Goal: Information Seeking & Learning: Learn about a topic

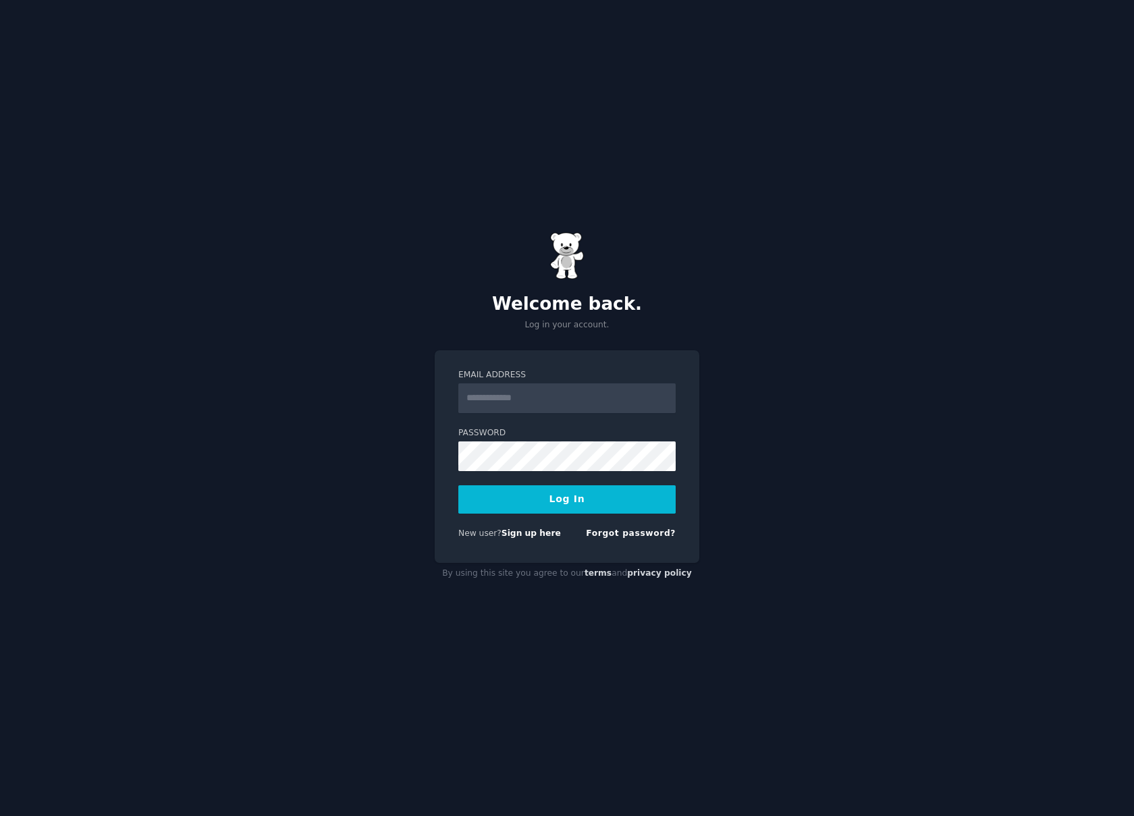
click at [533, 394] on input "Email Address" at bounding box center [566, 398] width 217 height 30
click at [516, 536] on link "Sign up here" at bounding box center [530, 532] width 59 height 9
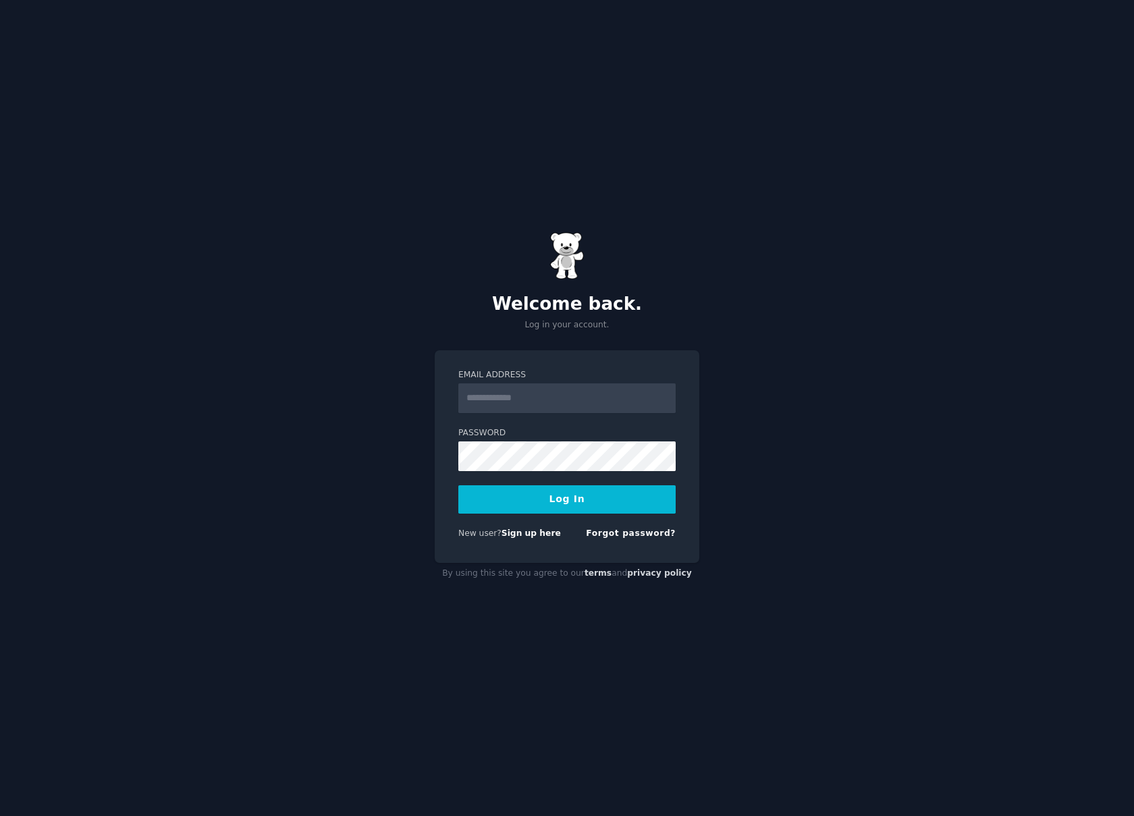
click at [500, 393] on input "Email Address" at bounding box center [566, 398] width 217 height 30
type input "**********"
click at [458, 485] on button "Log In" at bounding box center [566, 499] width 217 height 28
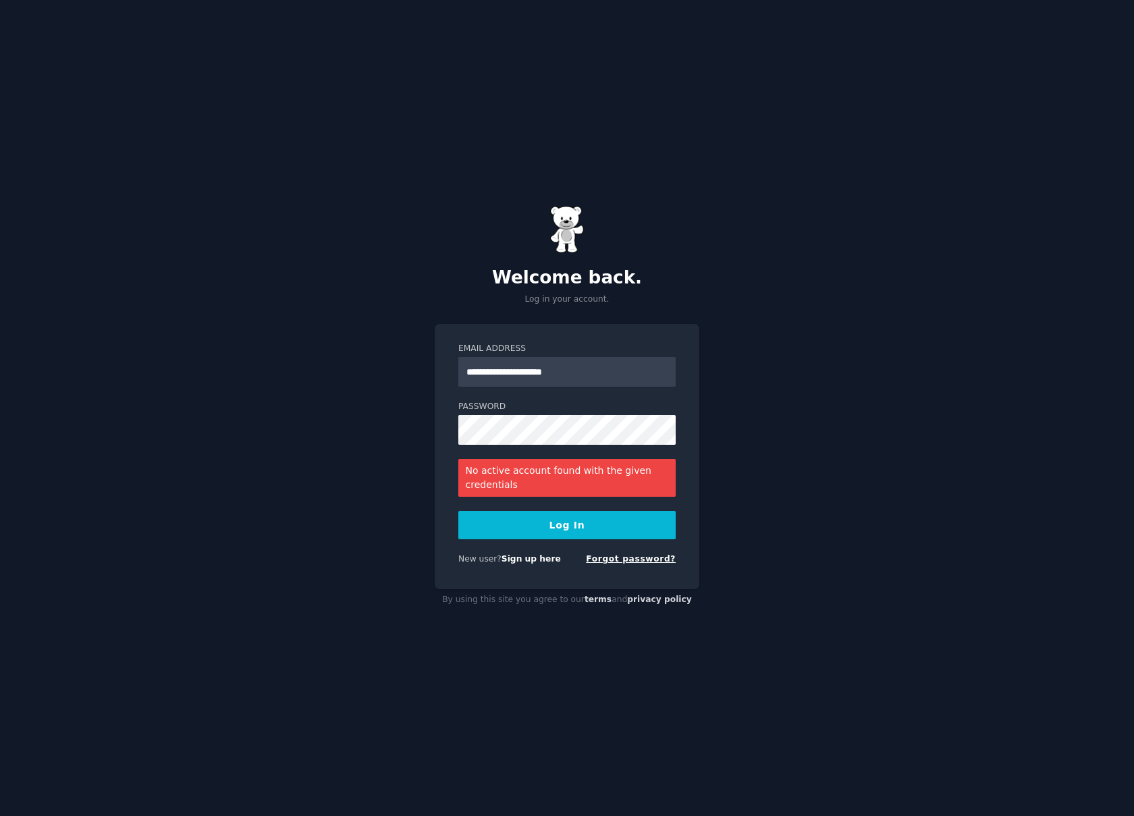
click at [612, 560] on link "Forgot password?" at bounding box center [631, 558] width 90 height 9
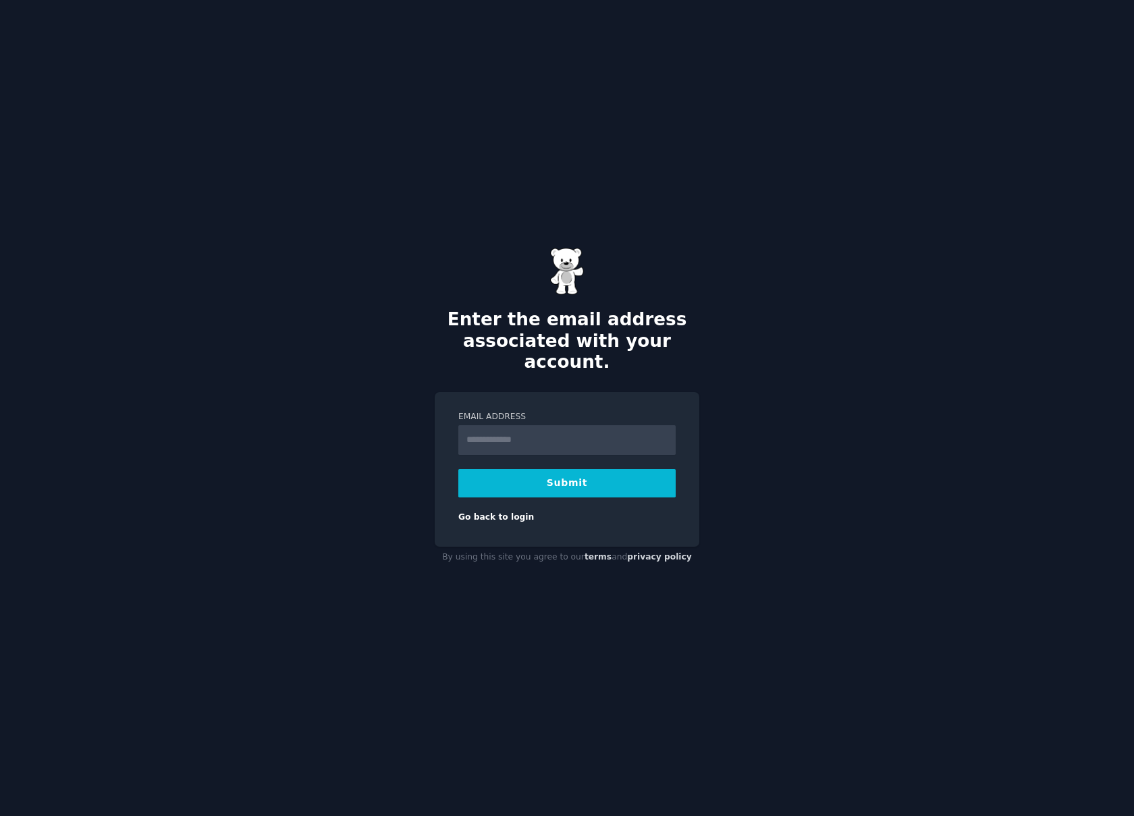
click at [512, 425] on input "Email Address" at bounding box center [566, 440] width 217 height 30
type input "**********"
click at [458, 469] on button "Submit" at bounding box center [566, 483] width 217 height 28
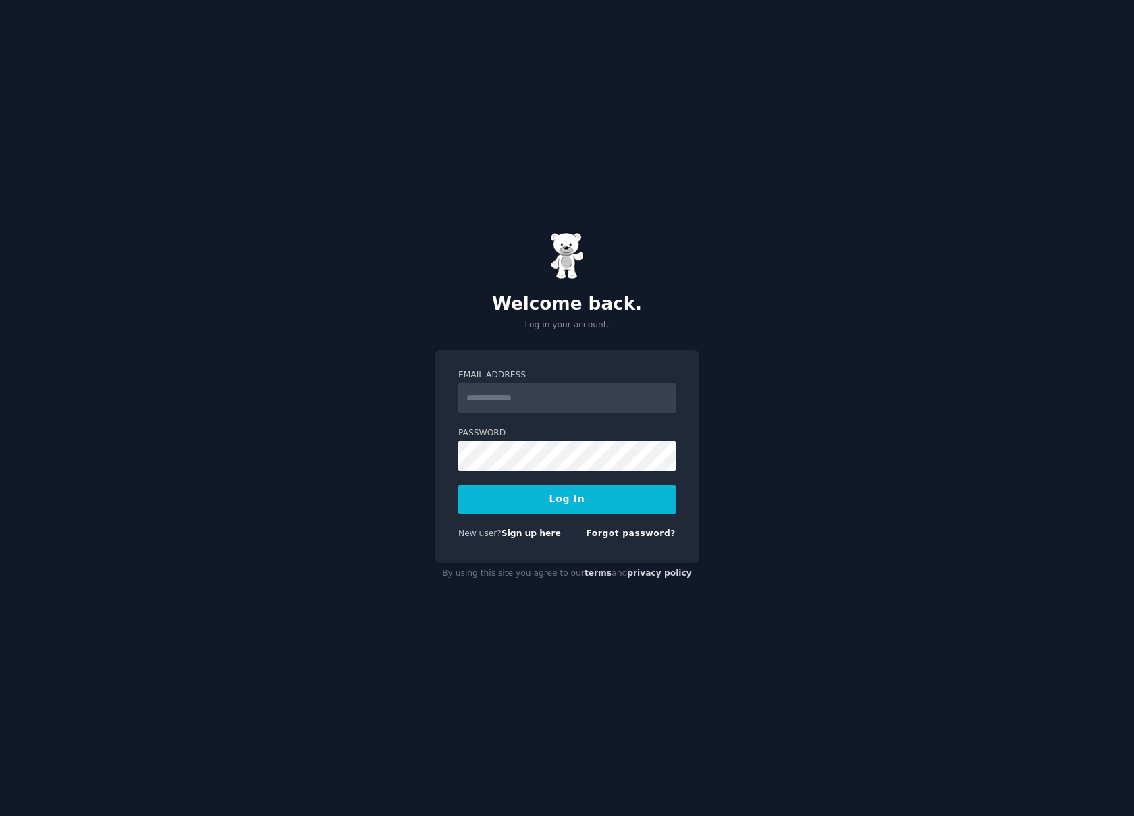
click at [497, 402] on input "Email Address" at bounding box center [566, 398] width 217 height 30
type input "**********"
click at [458, 485] on button "Log In" at bounding box center [566, 499] width 217 height 28
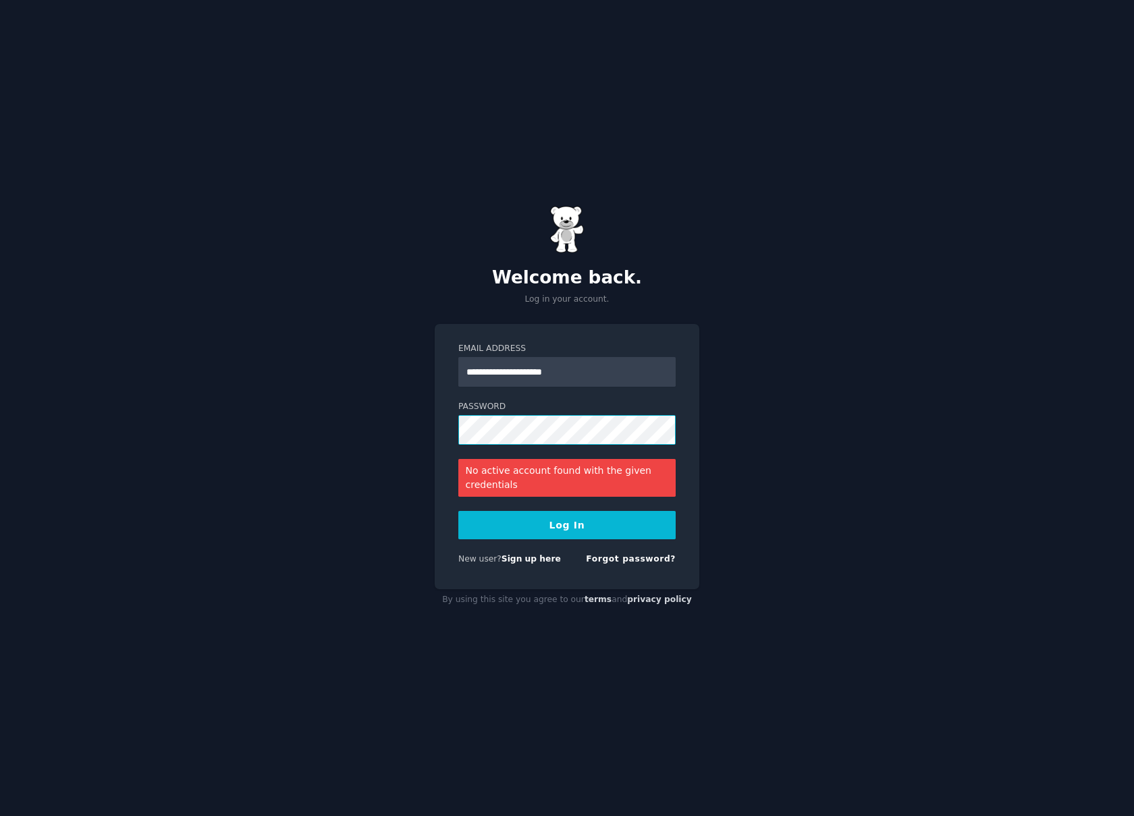
click at [391, 431] on div "**********" at bounding box center [567, 408] width 1134 height 816
click at [458, 511] on button "Log In" at bounding box center [566, 525] width 217 height 28
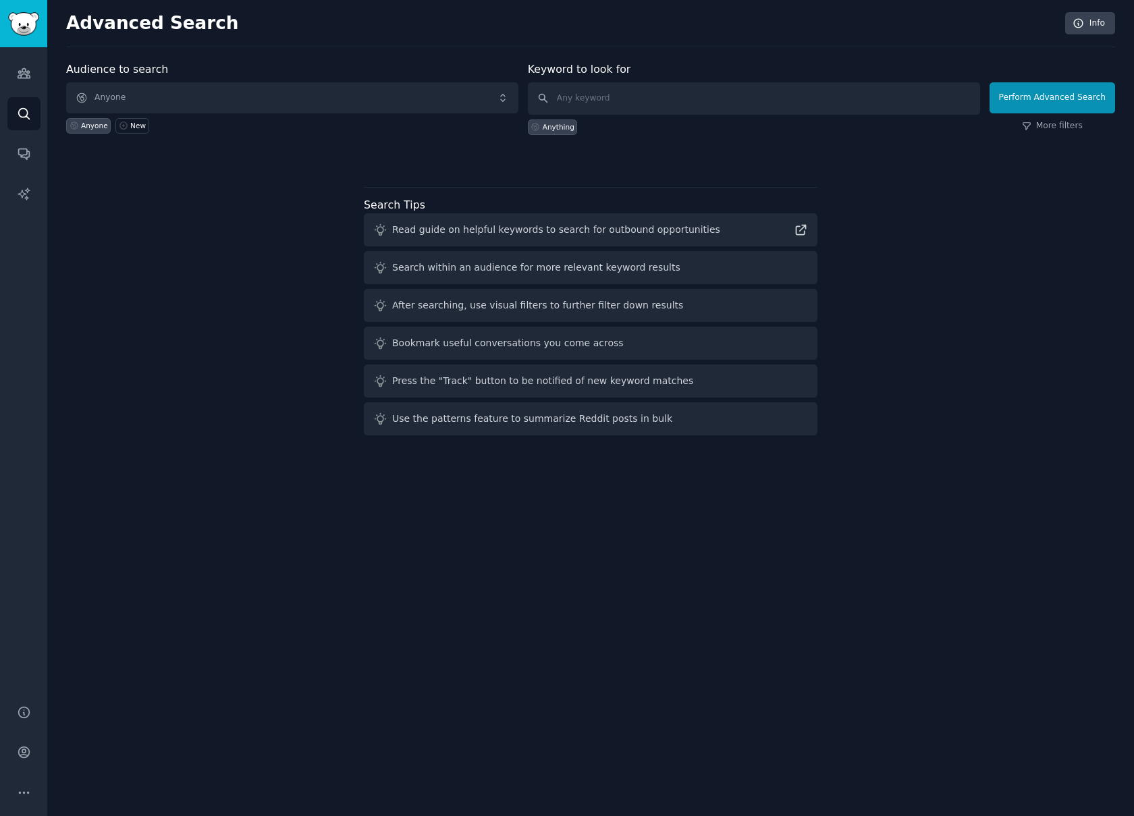
click at [282, 209] on div "Audience to search Anyone Anyone New Keyword to look for Anything Perform Advan…" at bounding box center [590, 250] width 1049 height 379
click at [118, 100] on span "Anyone" at bounding box center [292, 97] width 452 height 31
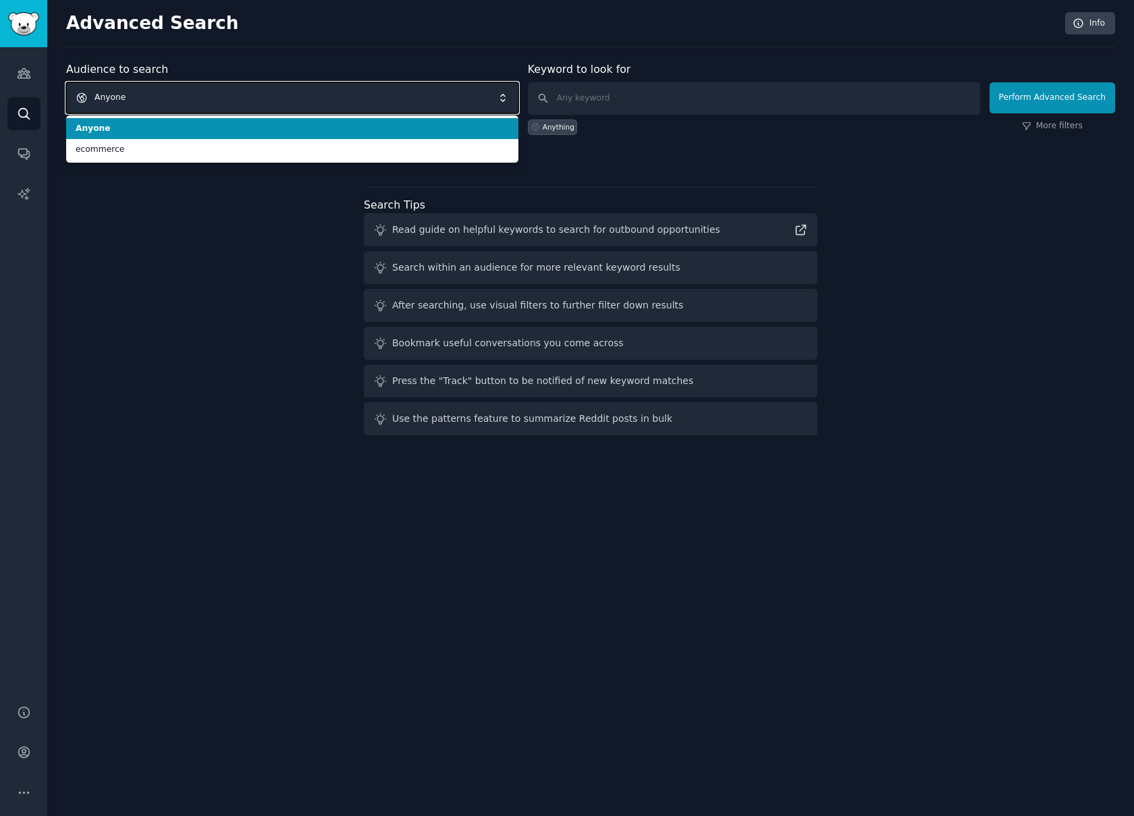
click at [119, 98] on span "Anyone" at bounding box center [292, 97] width 452 height 31
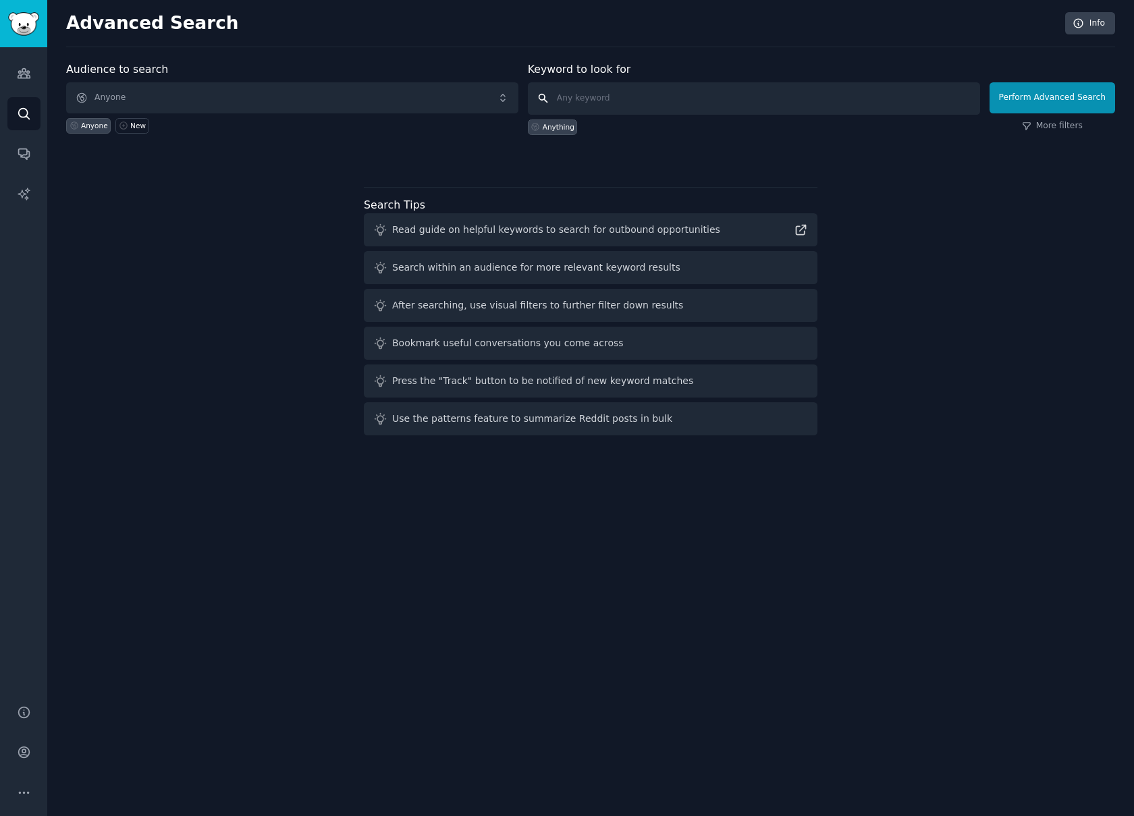
click at [577, 100] on input "text" at bounding box center [754, 98] width 452 height 32
type input "ecommerce order confirmation"
click button "Perform Advanced Search" at bounding box center [1052, 97] width 126 height 31
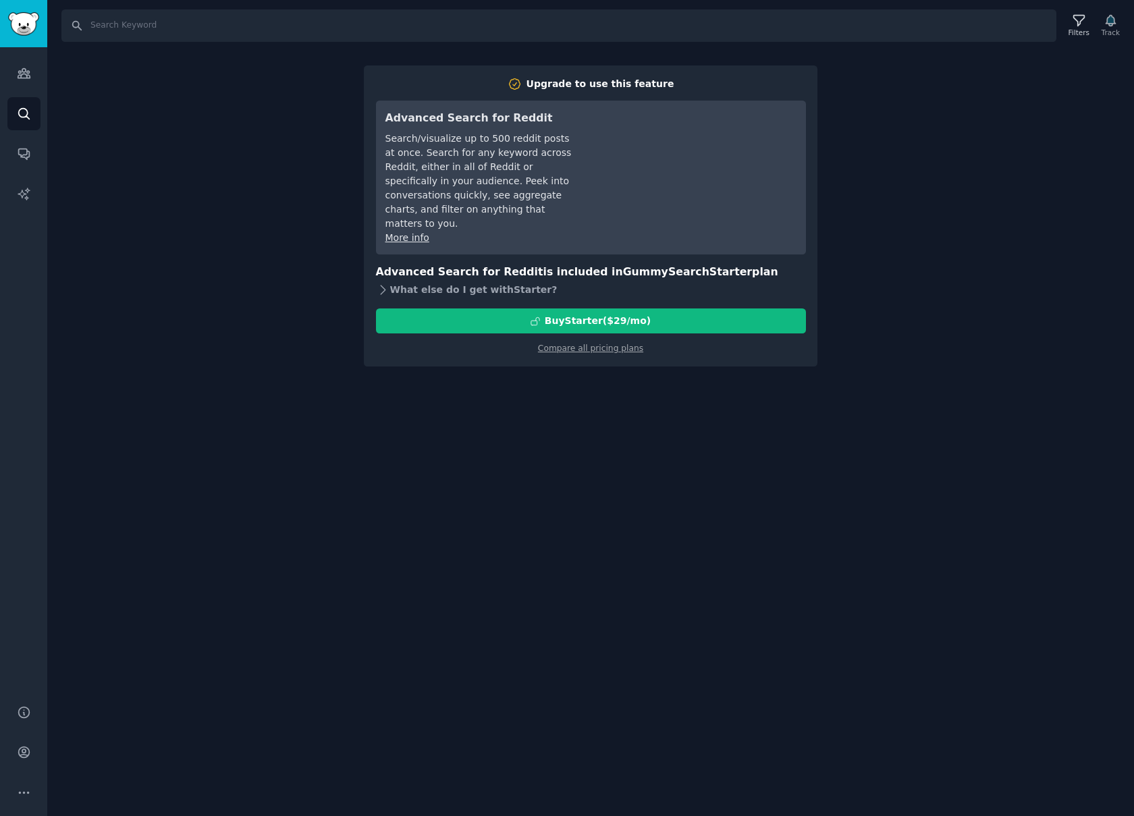
click at [406, 280] on div "What else do I get with Starter ?" at bounding box center [591, 289] width 430 height 19
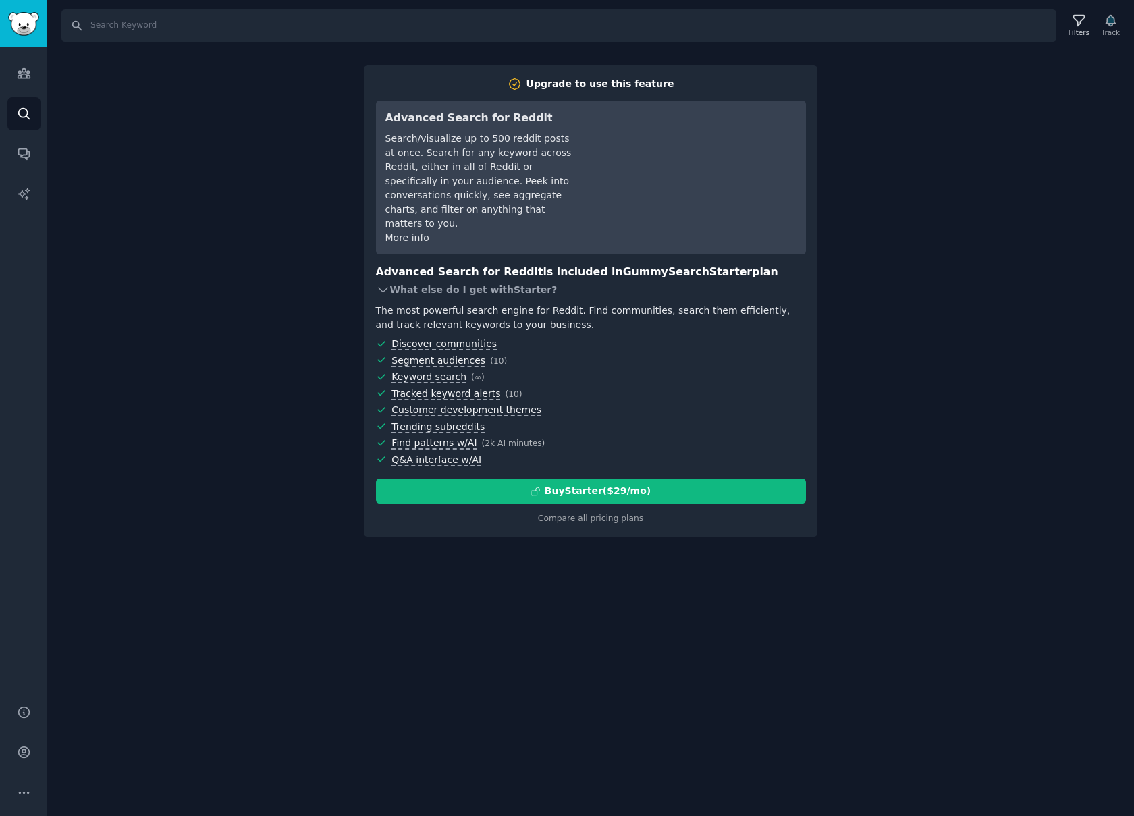
click at [406, 280] on div "What else do I get with Starter ?" at bounding box center [591, 289] width 430 height 19
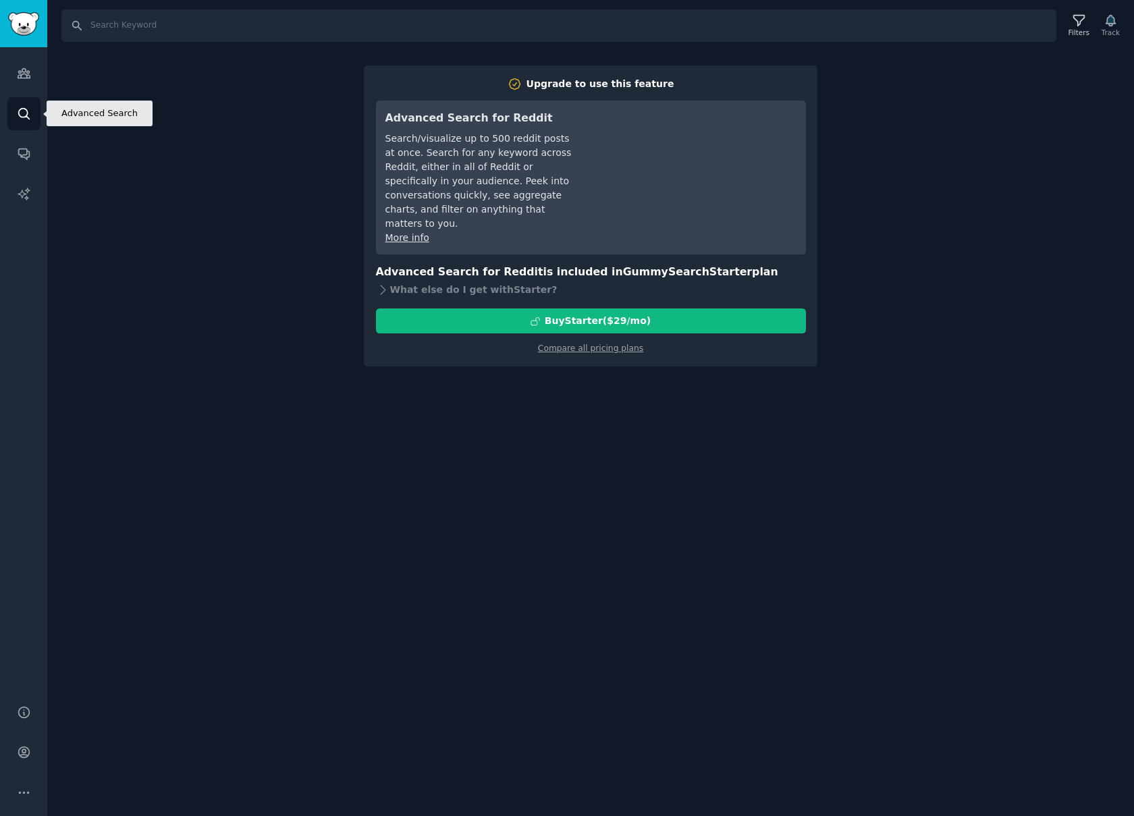
click at [20, 116] on icon "Sidebar" at bounding box center [23, 113] width 11 height 11
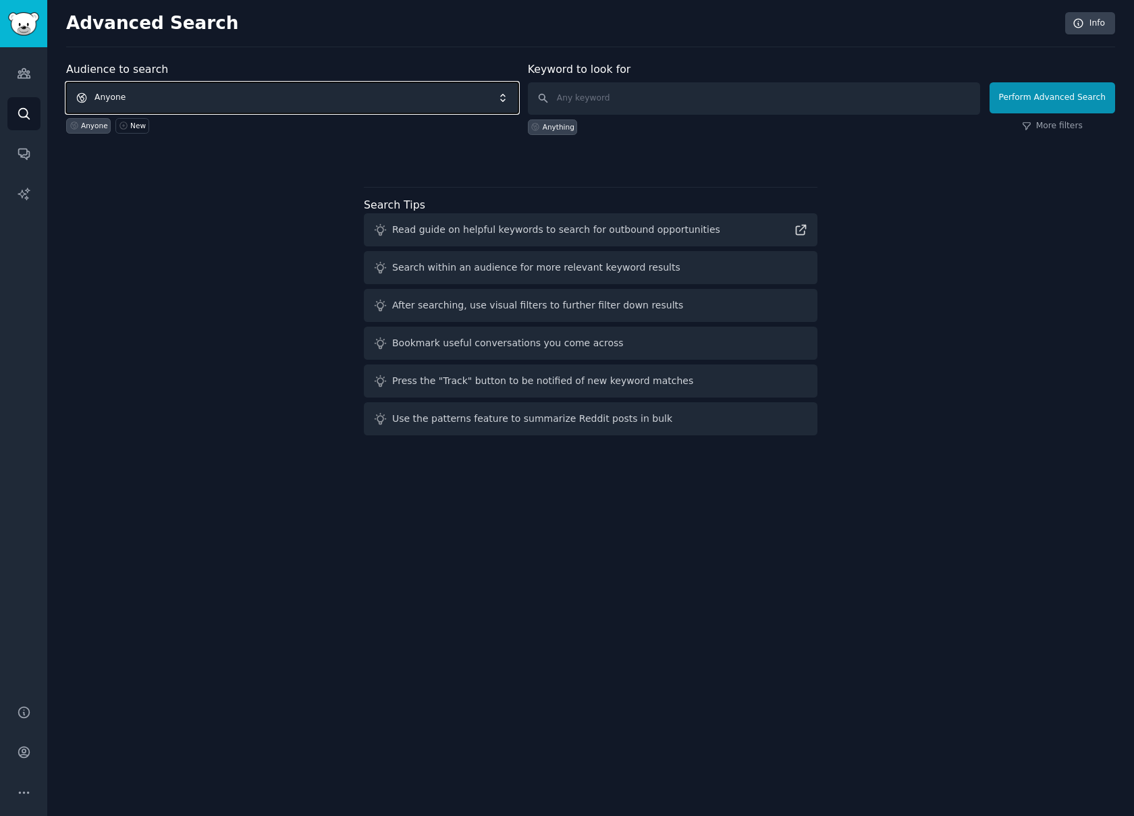
click at [124, 97] on span "Anyone" at bounding box center [292, 97] width 452 height 31
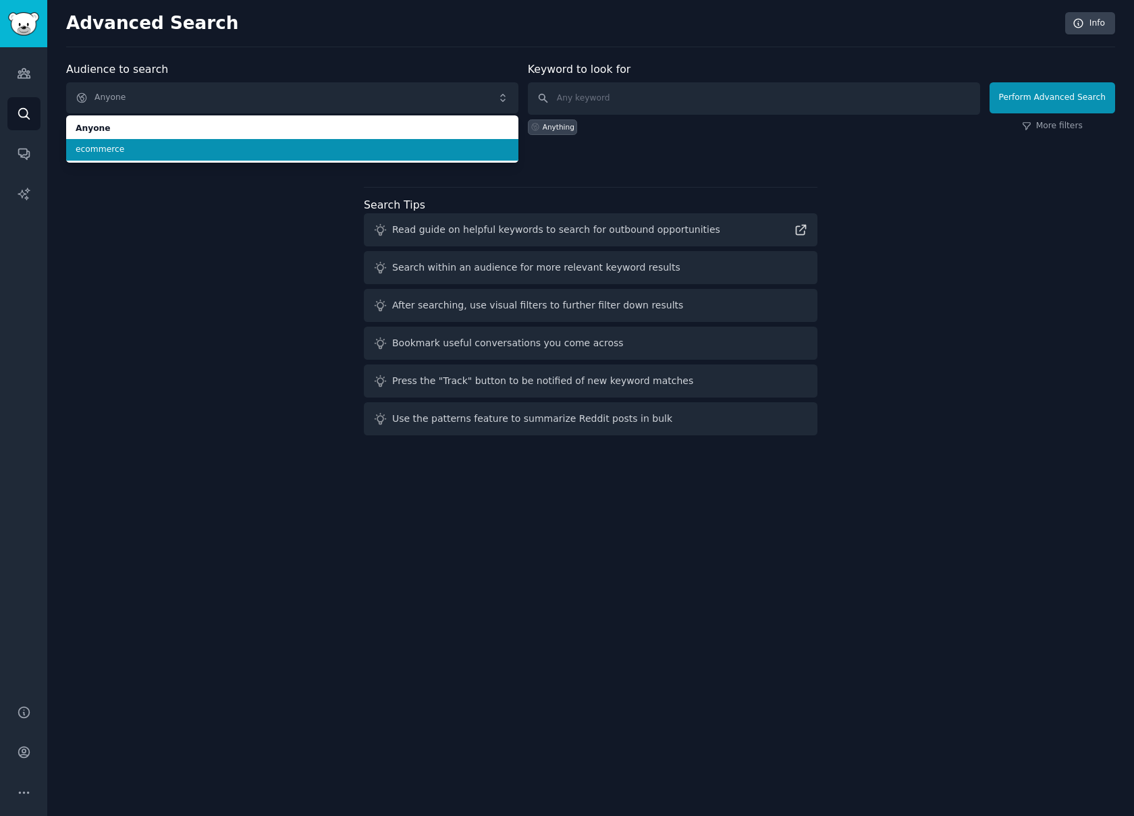
click at [128, 148] on span "ecommerce" at bounding box center [292, 150] width 433 height 12
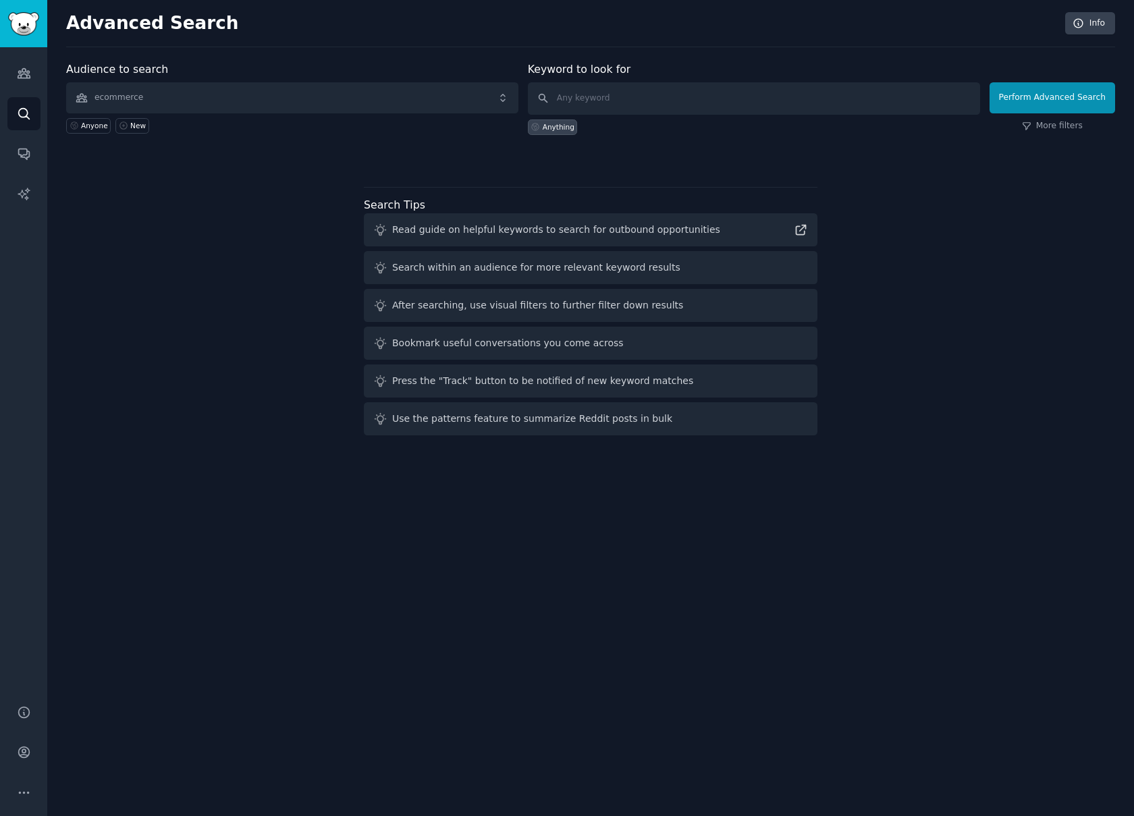
click at [161, 192] on div "Audience to search ecommerce Anyone New Keyword to look for Anything Perform Ad…" at bounding box center [590, 250] width 1049 height 379
click at [31, 78] on link "Audiences" at bounding box center [23, 73] width 33 height 33
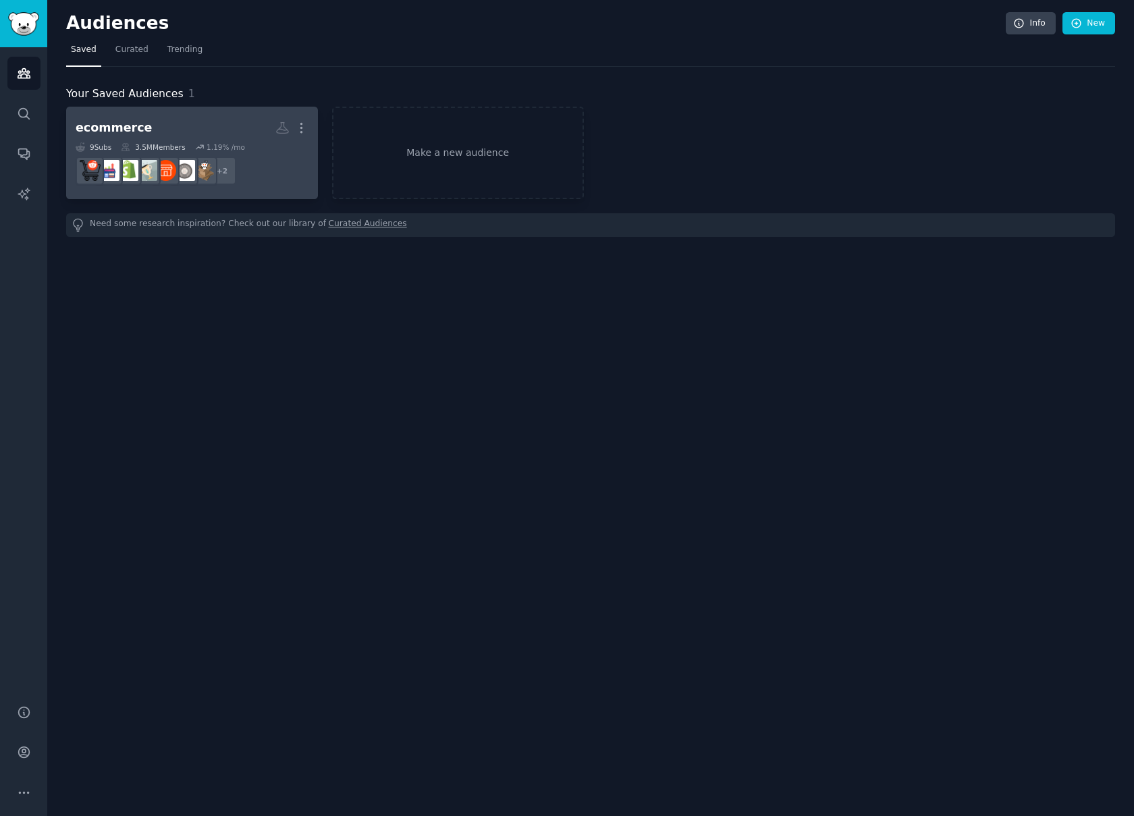
click at [277, 173] on dd "r/dropship + 2" at bounding box center [192, 171] width 233 height 38
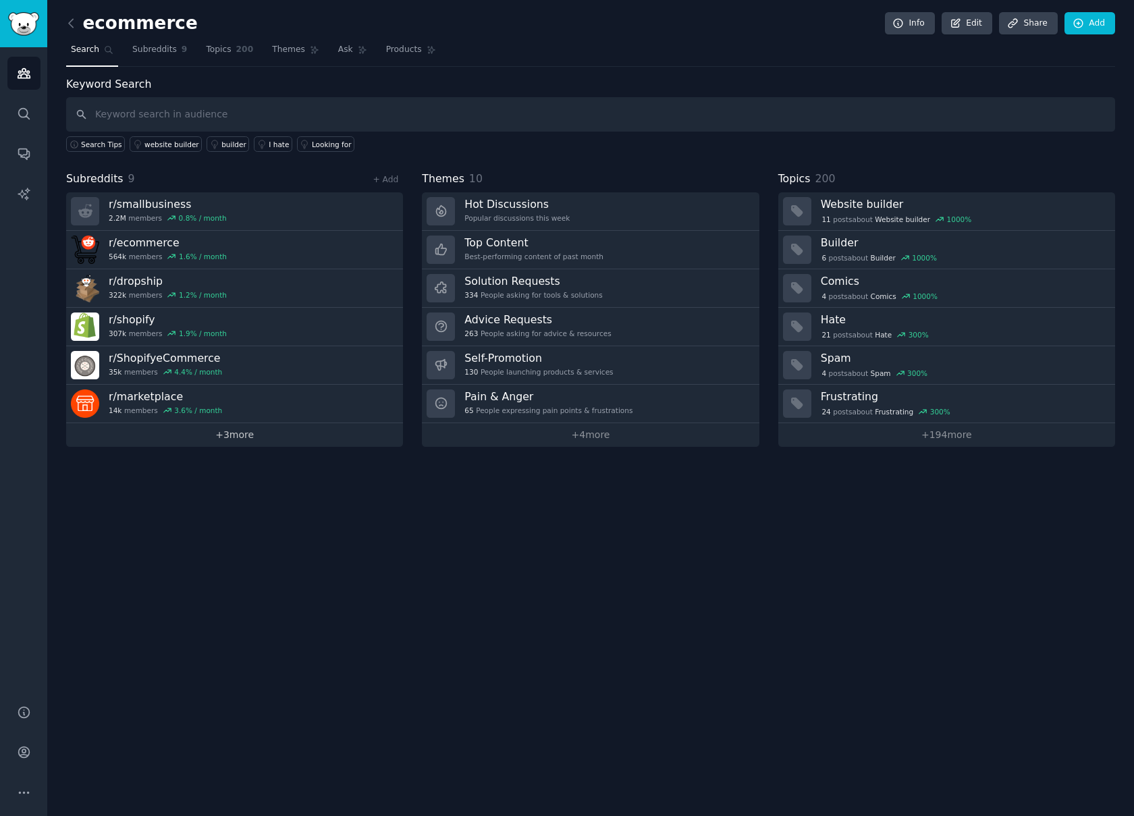
click at [250, 436] on link "+ 3 more" at bounding box center [234, 435] width 337 height 24
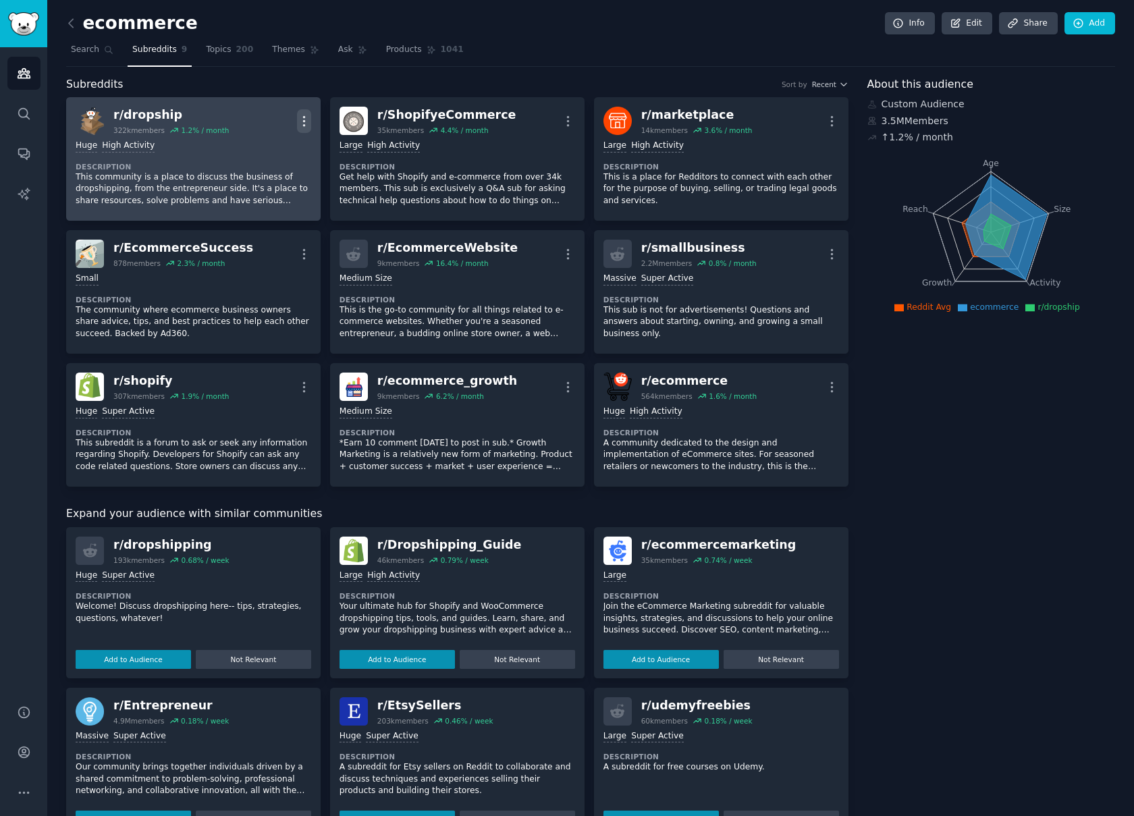
click at [304, 123] on icon "button" at bounding box center [304, 121] width 14 height 14
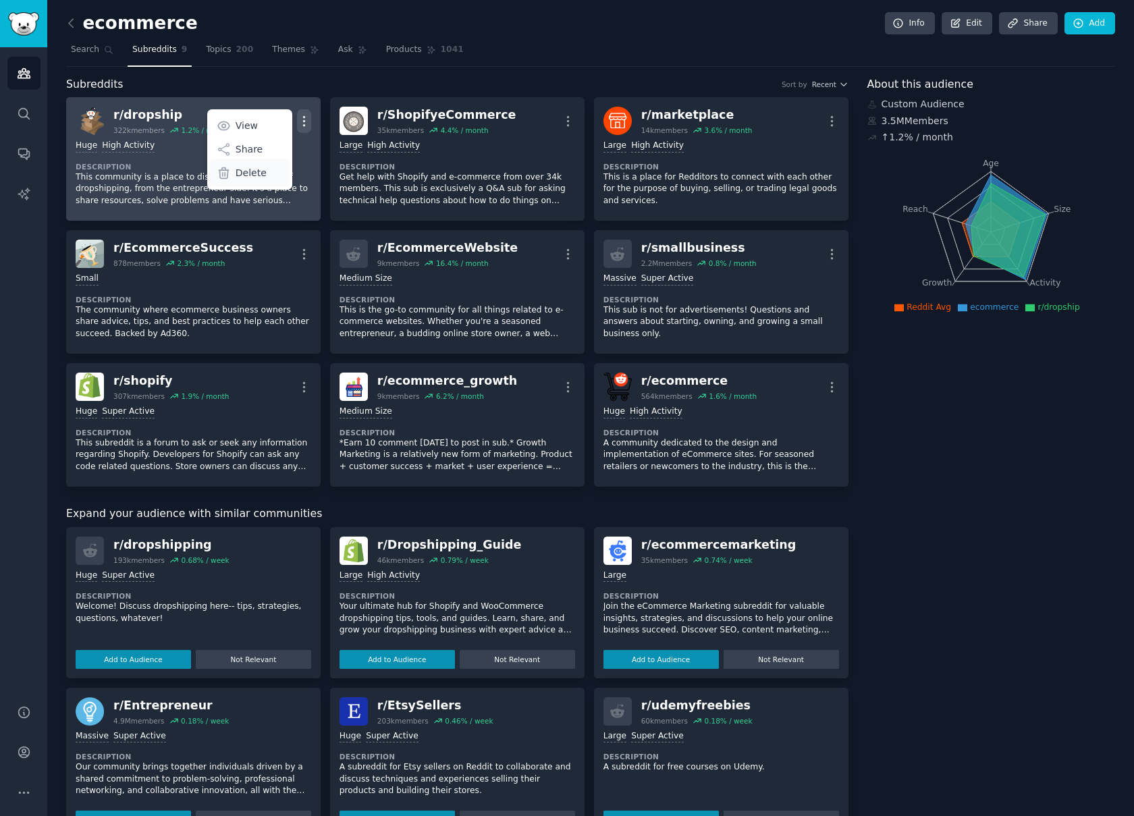
click at [263, 171] on div "Delete" at bounding box center [249, 173] width 80 height 28
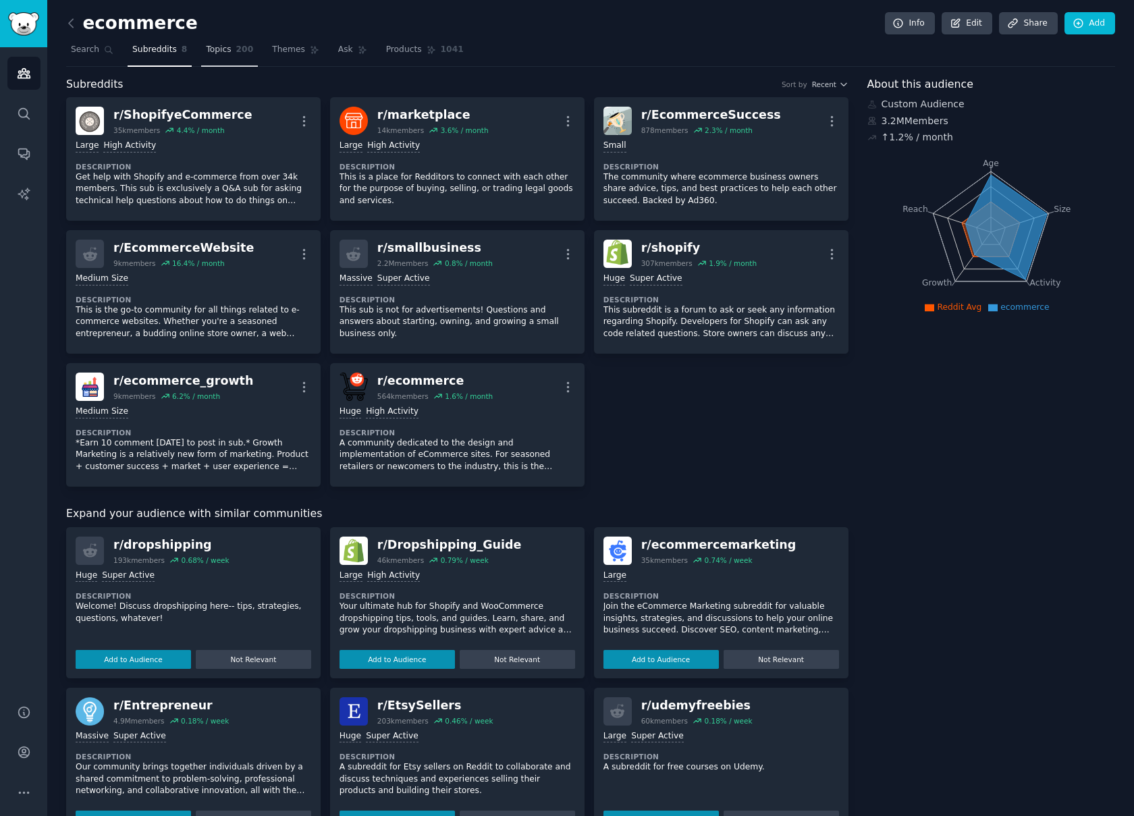
click at [239, 53] on span "200" at bounding box center [245, 50] width 18 height 12
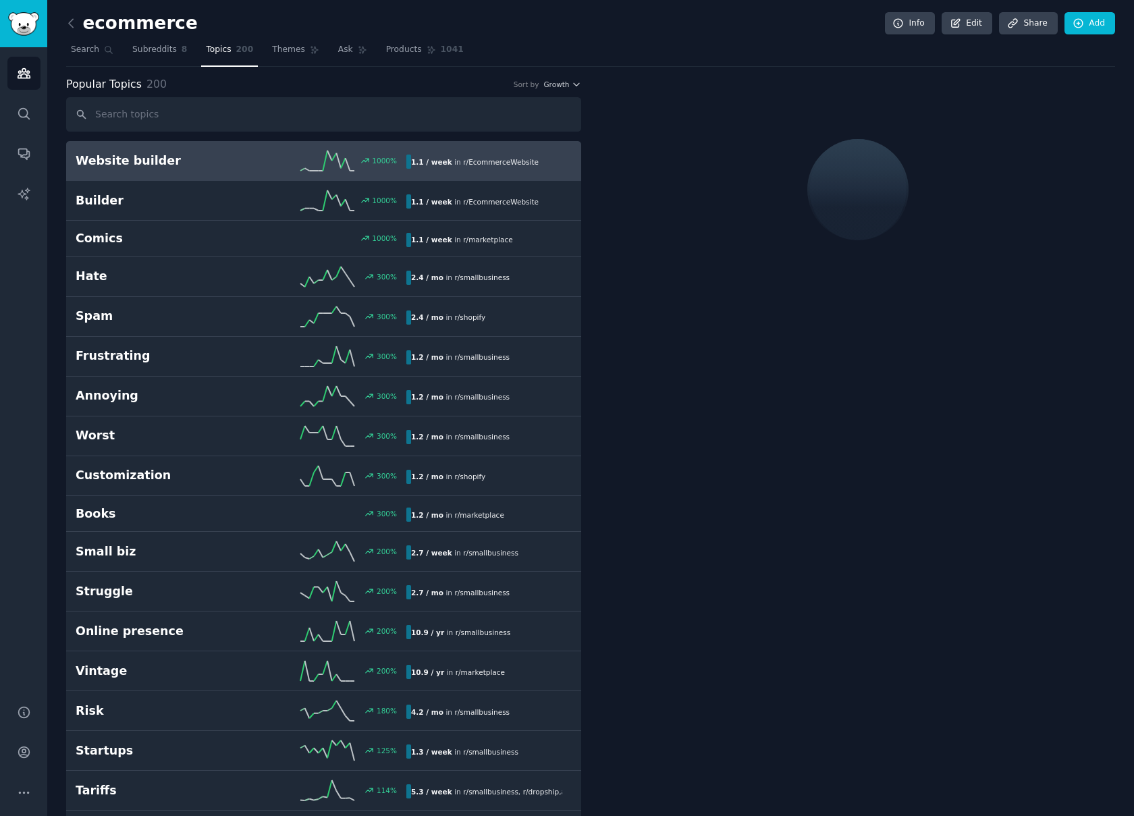
click at [196, 119] on input "text" at bounding box center [323, 114] width 515 height 34
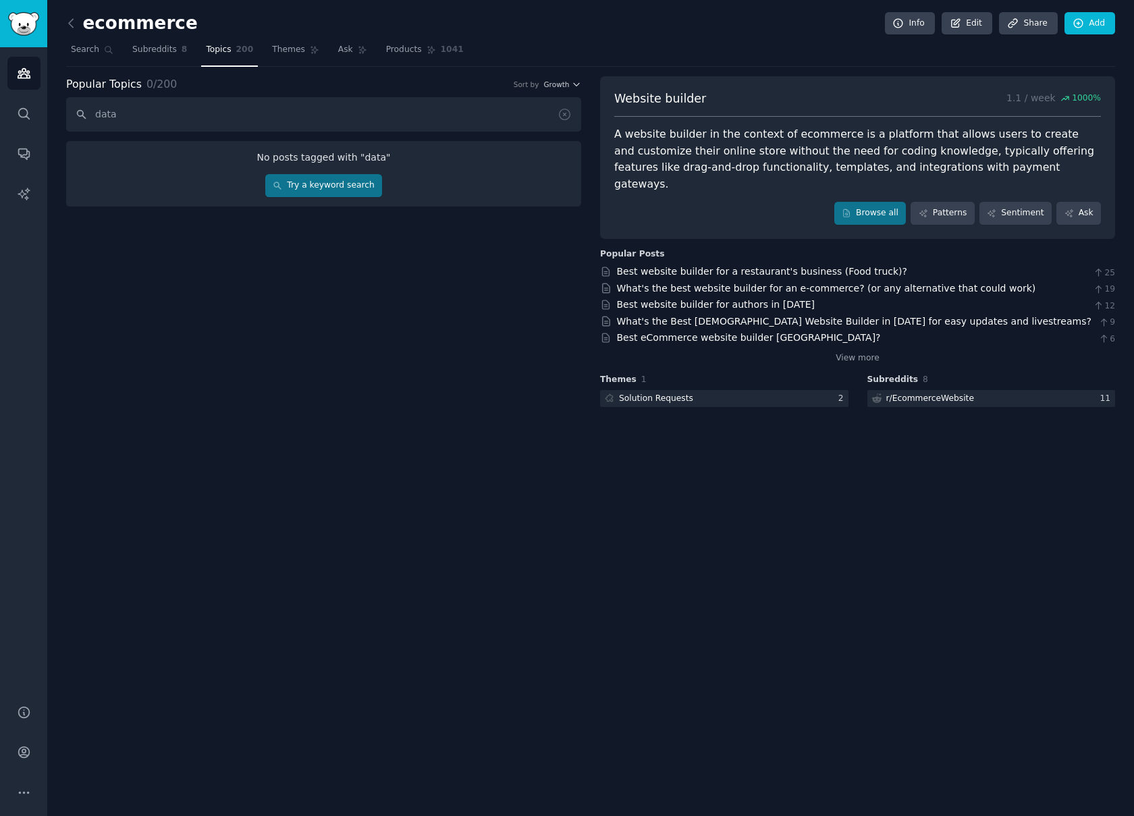
type input "data"
click at [321, 185] on link "Try a keyword search" at bounding box center [323, 185] width 117 height 23
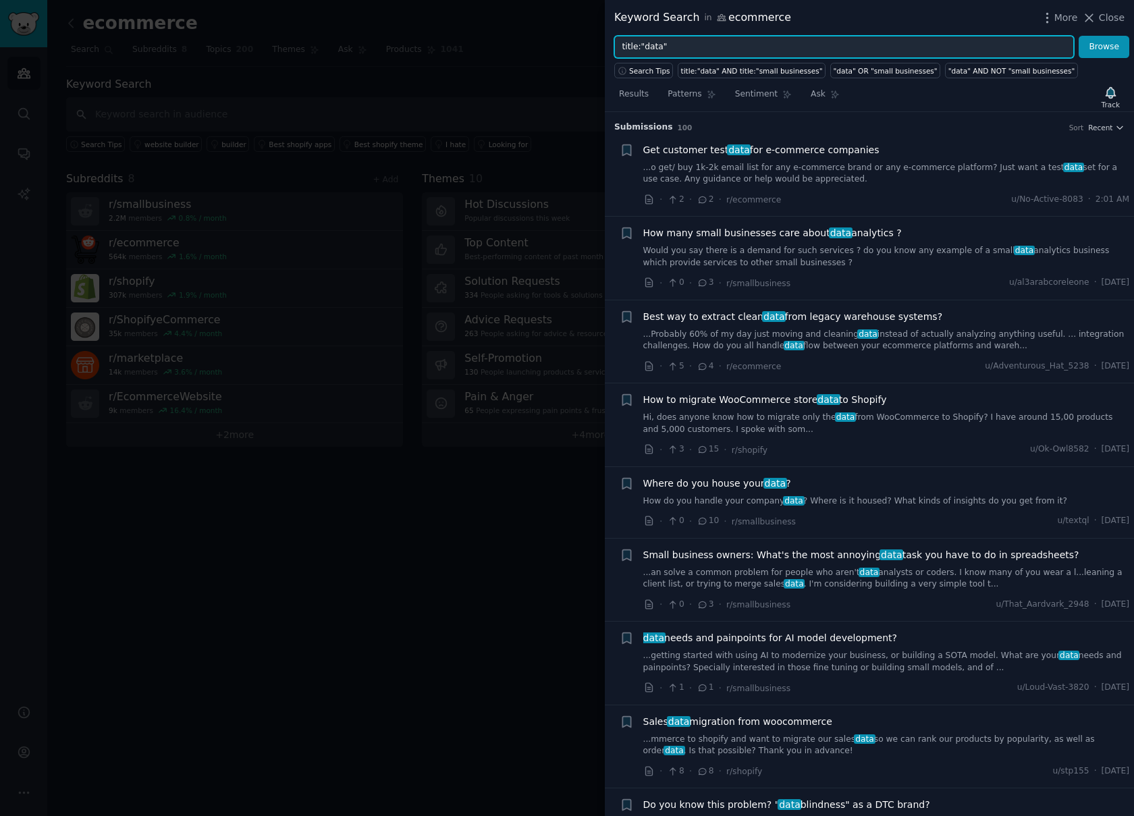
click at [642, 49] on input "title:"data"" at bounding box center [844, 47] width 460 height 23
click at [1079, 36] on button "Browse" at bounding box center [1104, 47] width 51 height 23
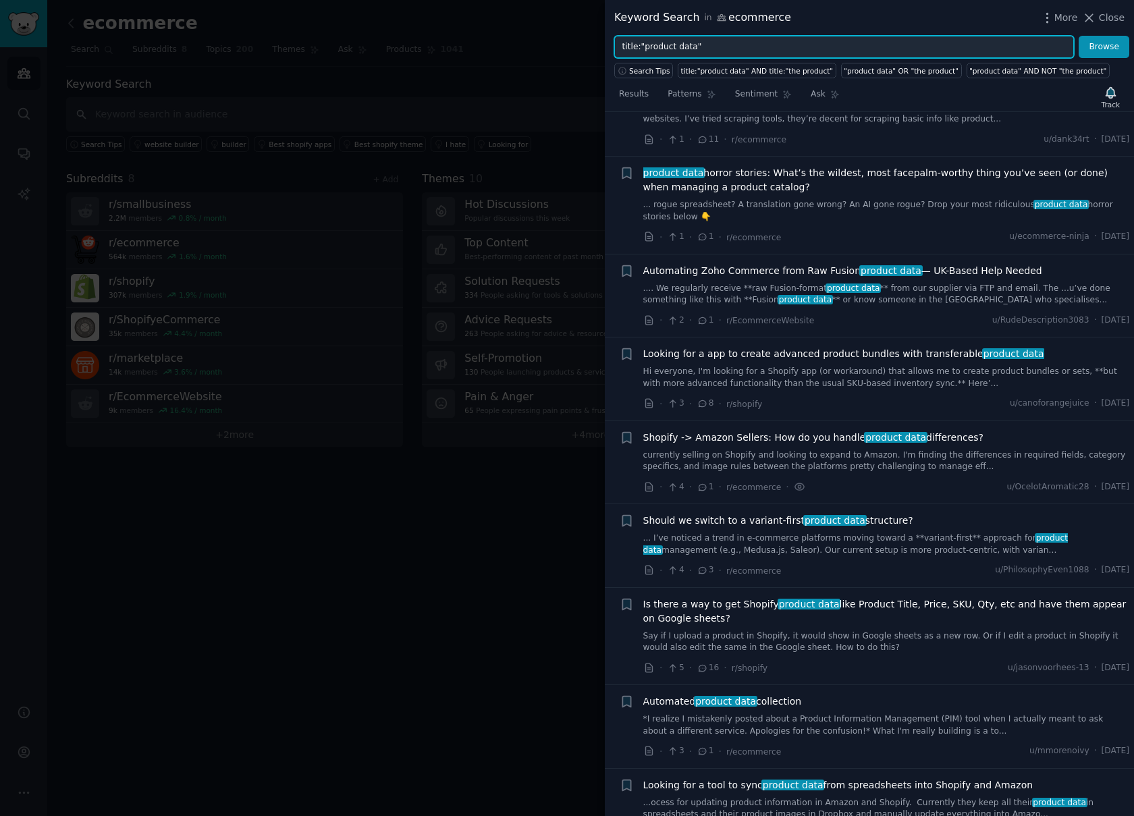
scroll to position [66, 0]
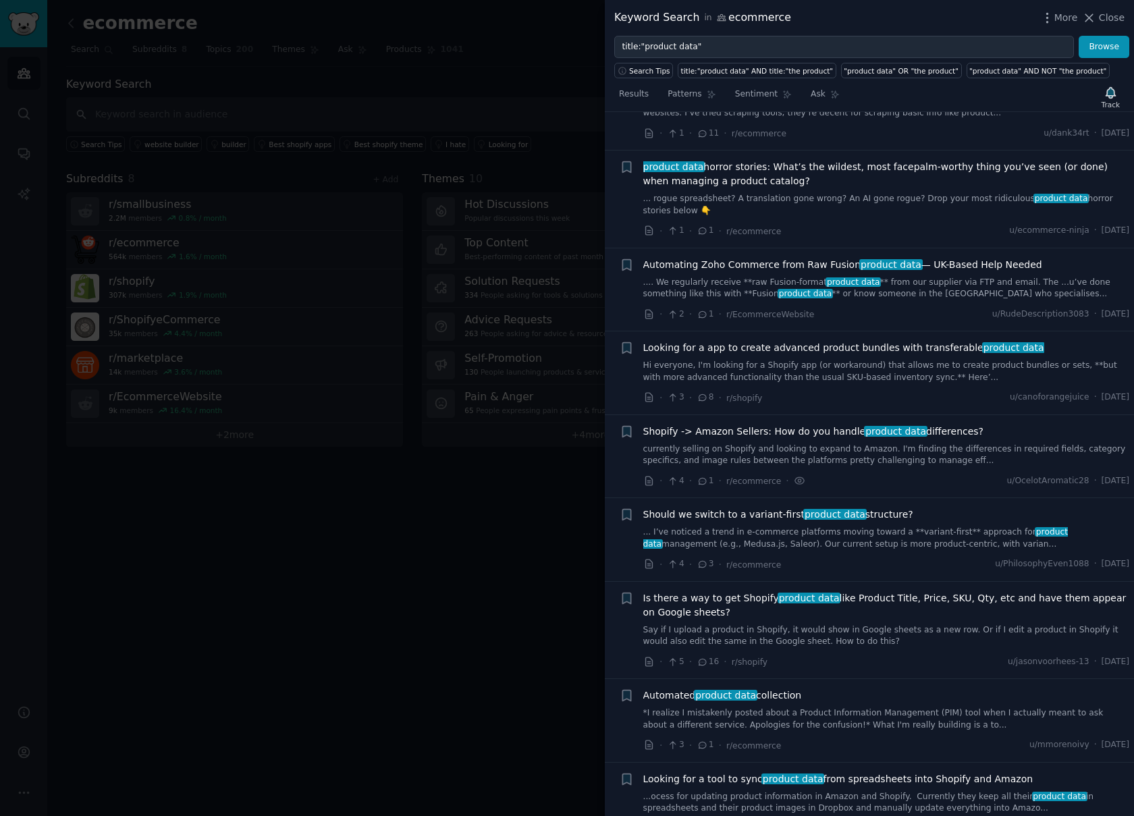
click at [935, 433] on span "Shopify -> Amazon Sellers: How do you handle product data differences?" at bounding box center [813, 432] width 341 height 14
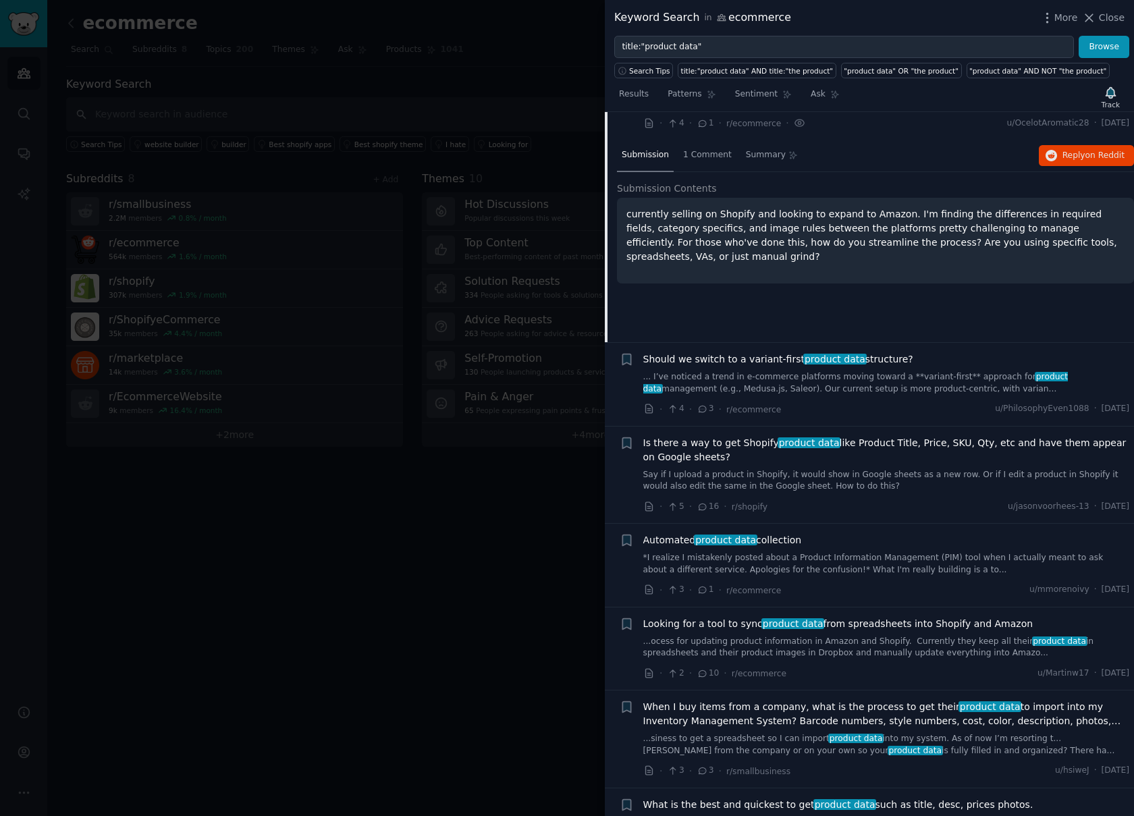
scroll to position [430, 0]
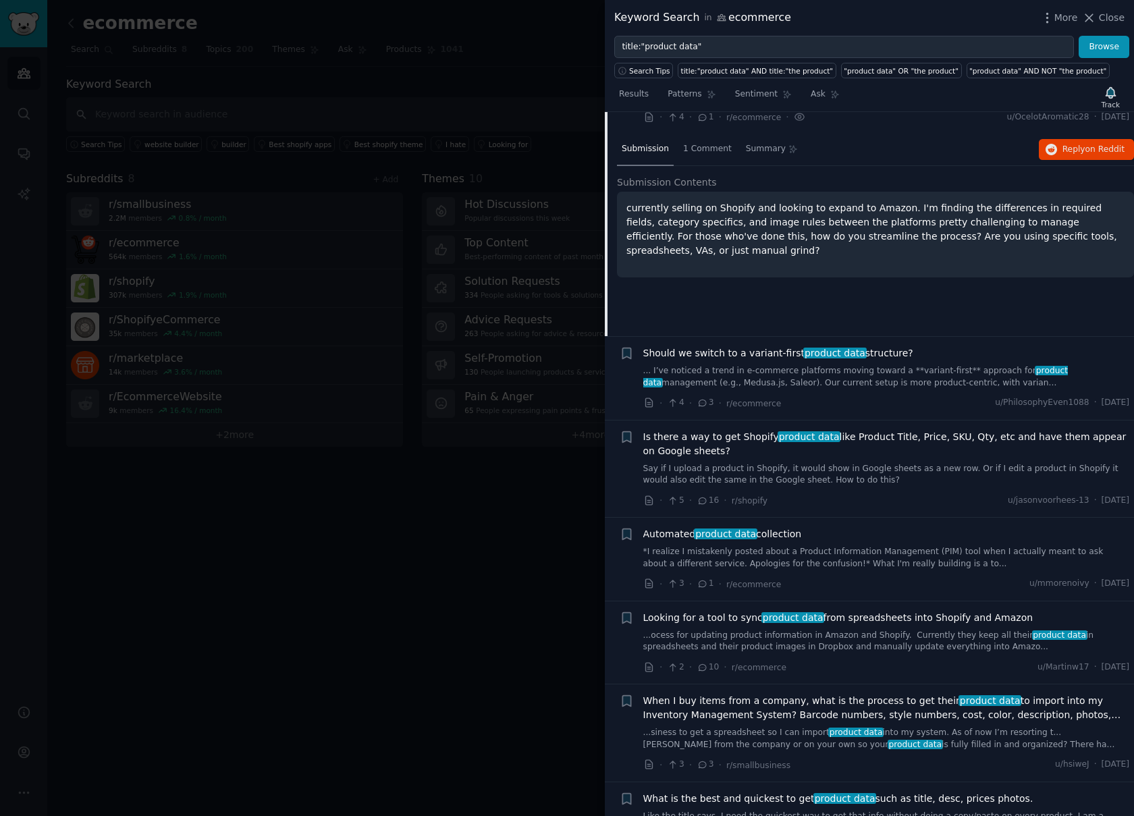
click at [880, 439] on span "Is there a way to get Shopify product data like Product Title, Price, SKU, Qty,…" at bounding box center [886, 444] width 487 height 28
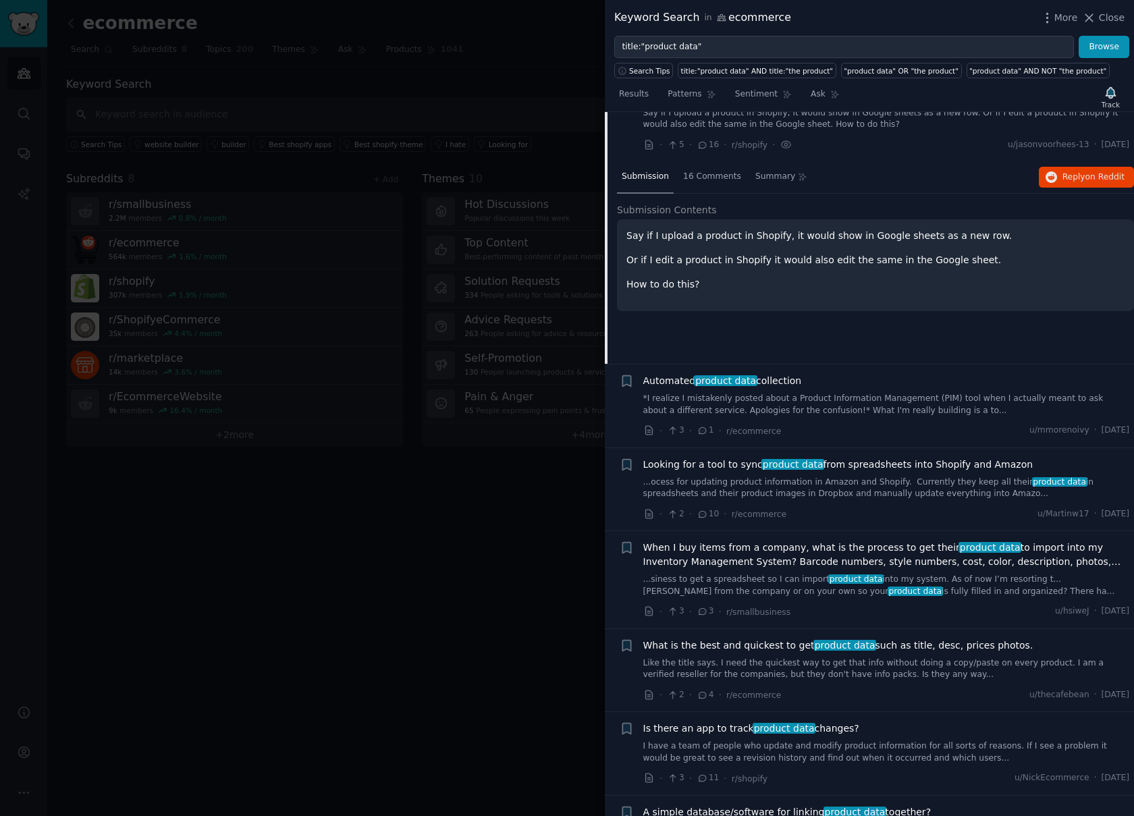
scroll to position [628, 0]
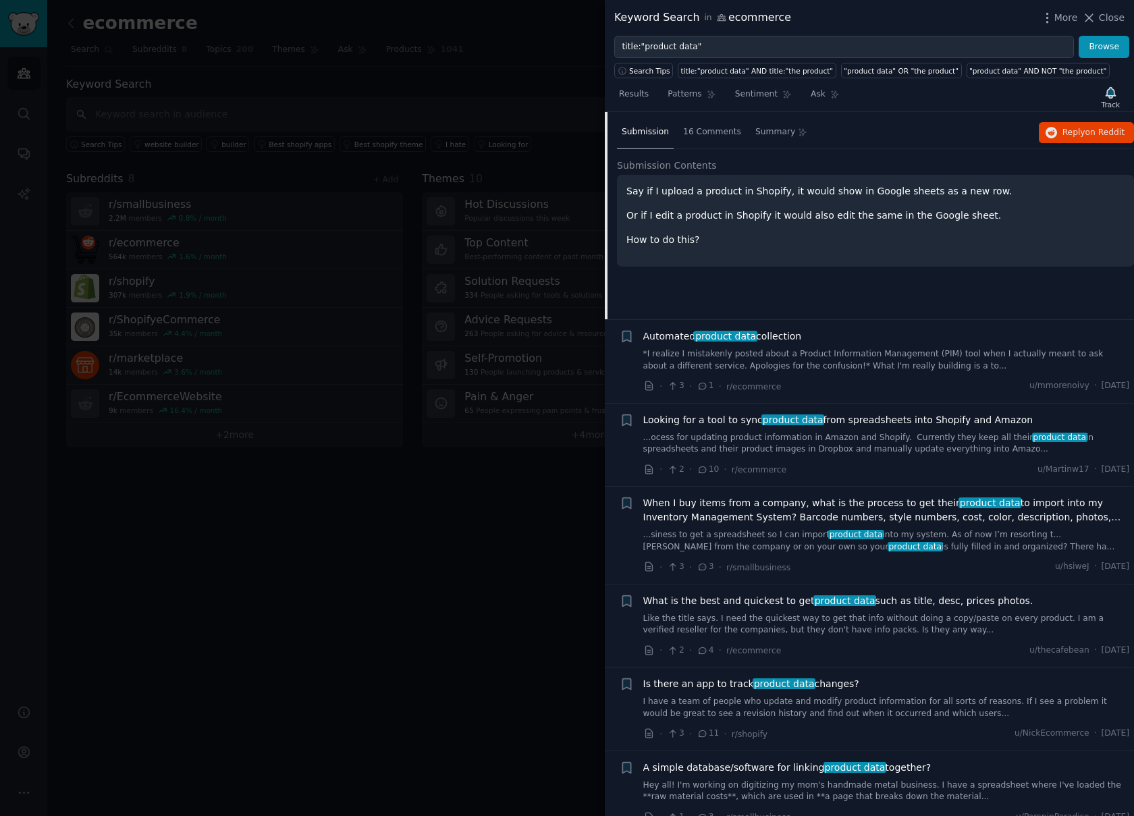
click at [755, 335] on span "Automated product data collection" at bounding box center [722, 336] width 159 height 14
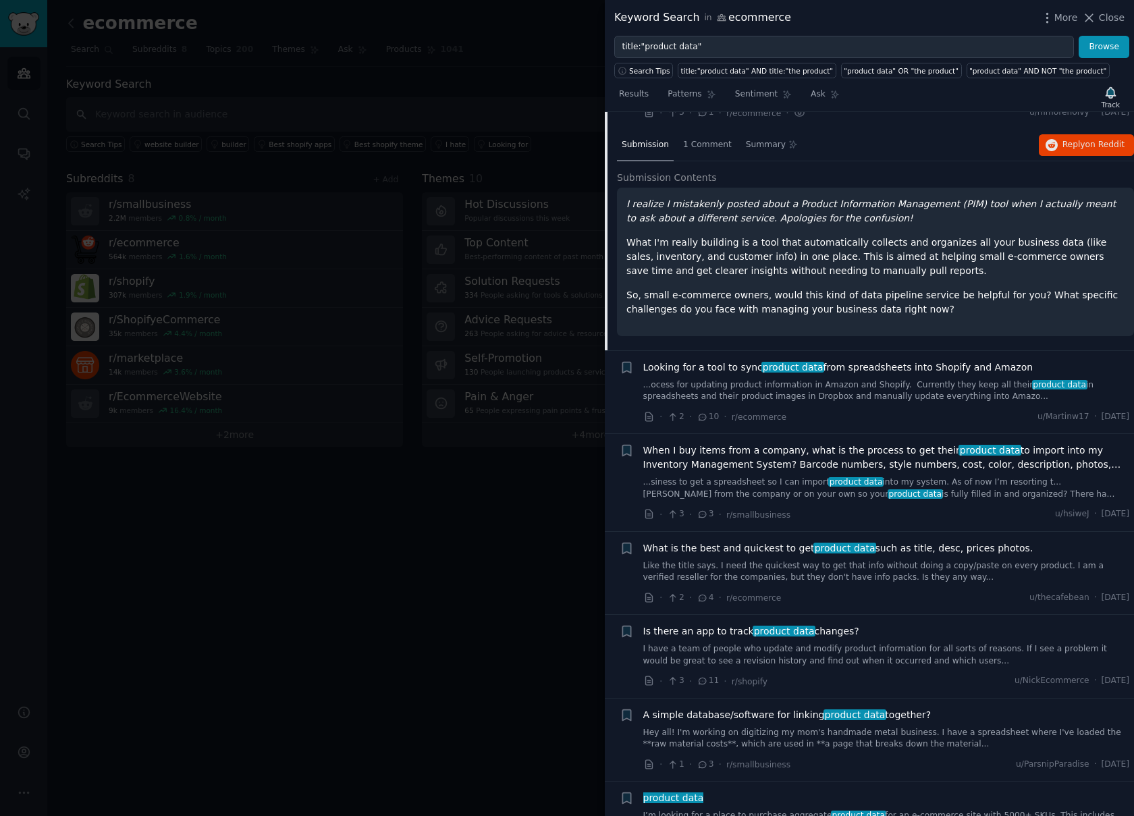
scroll to position [703, 0]
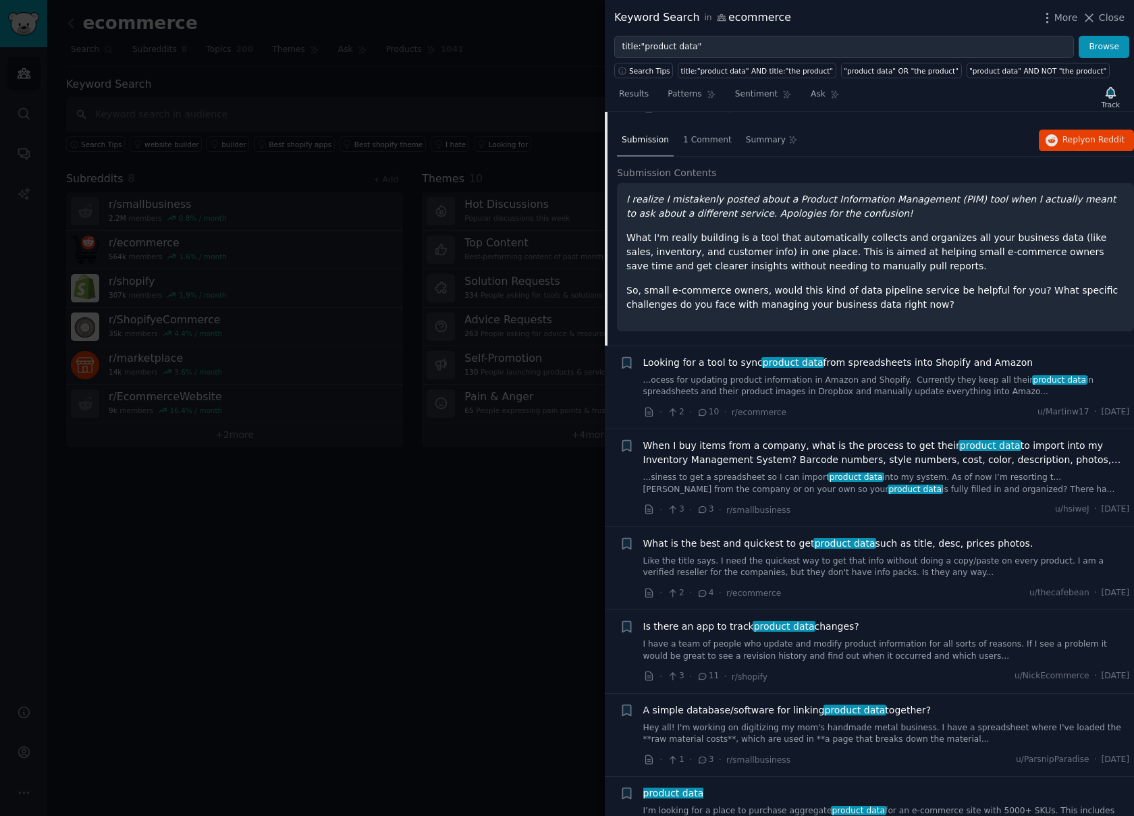
click at [706, 362] on span "Looking for a tool to sync product data from spreadsheets into Shopify and Amaz…" at bounding box center [838, 363] width 390 height 14
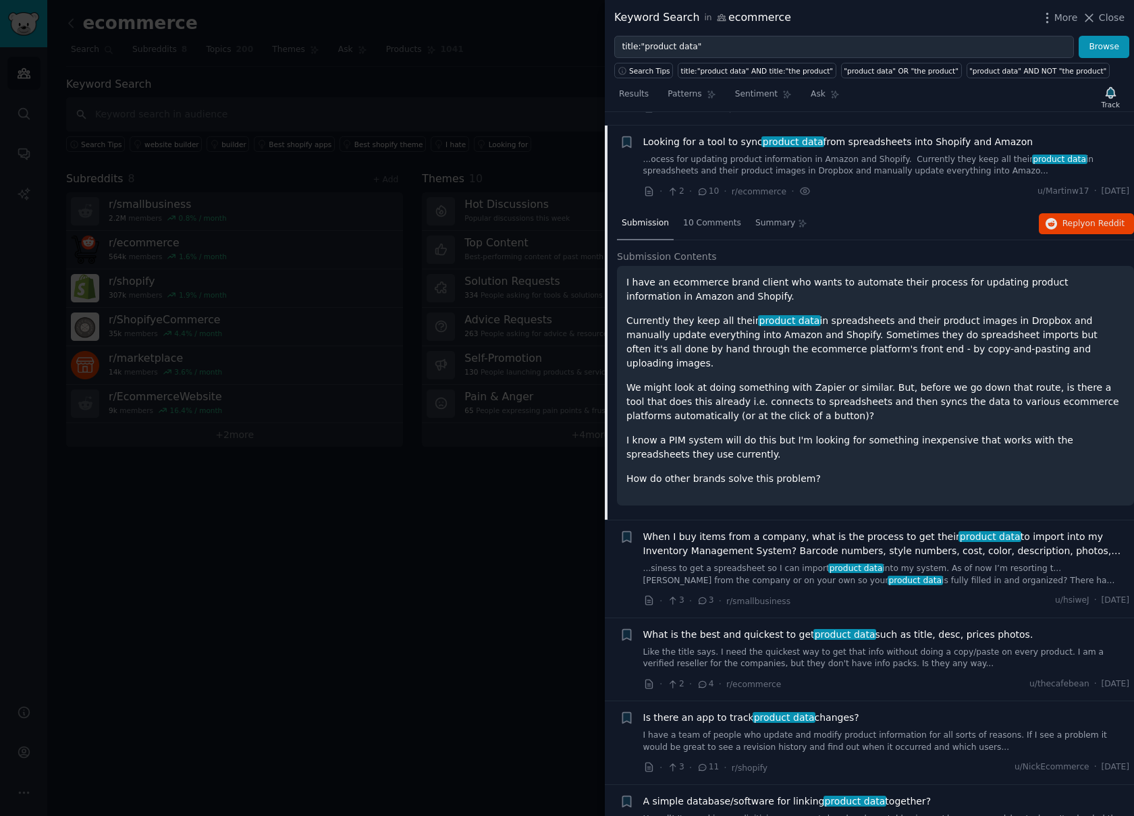
scroll to position [717, 0]
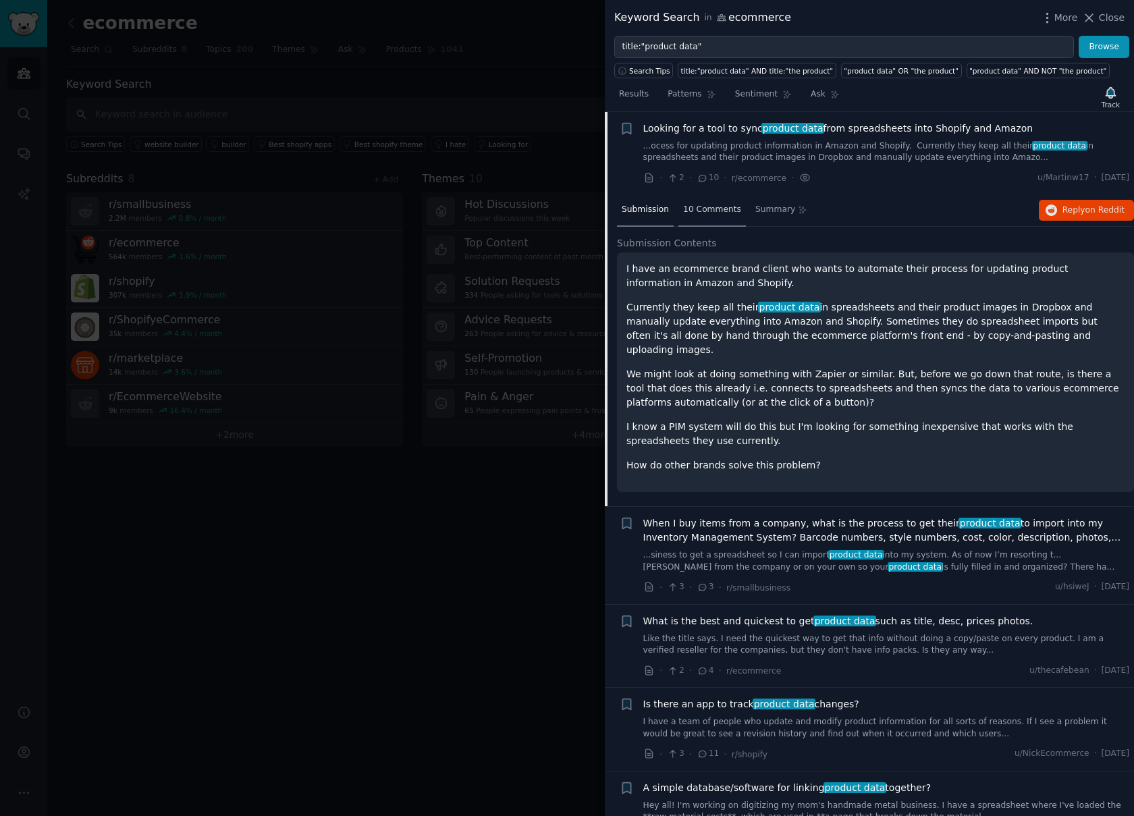
click at [702, 208] on span "10 Comments" at bounding box center [712, 210] width 58 height 12
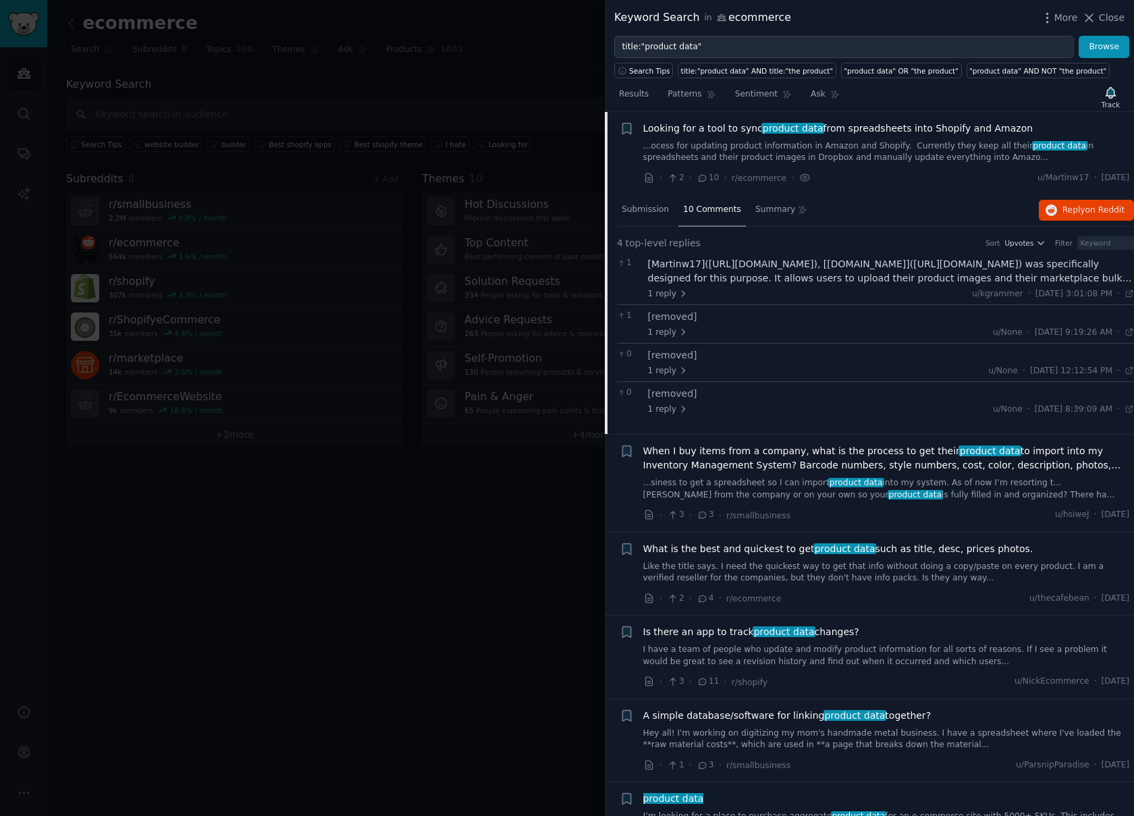
click at [706, 181] on icon at bounding box center [703, 177] width 12 height 9
click at [1062, 205] on span "Reply on Reddit" at bounding box center [1093, 210] width 62 height 12
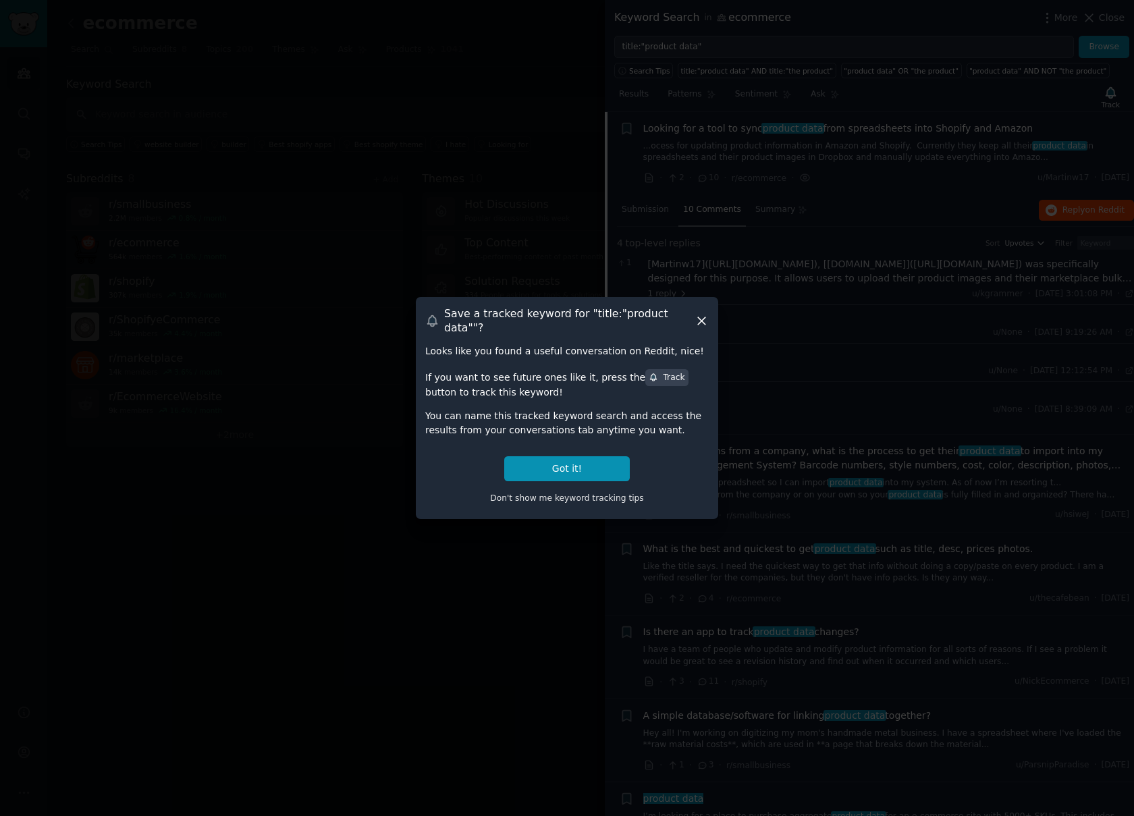
click at [703, 319] on icon at bounding box center [701, 320] width 7 height 7
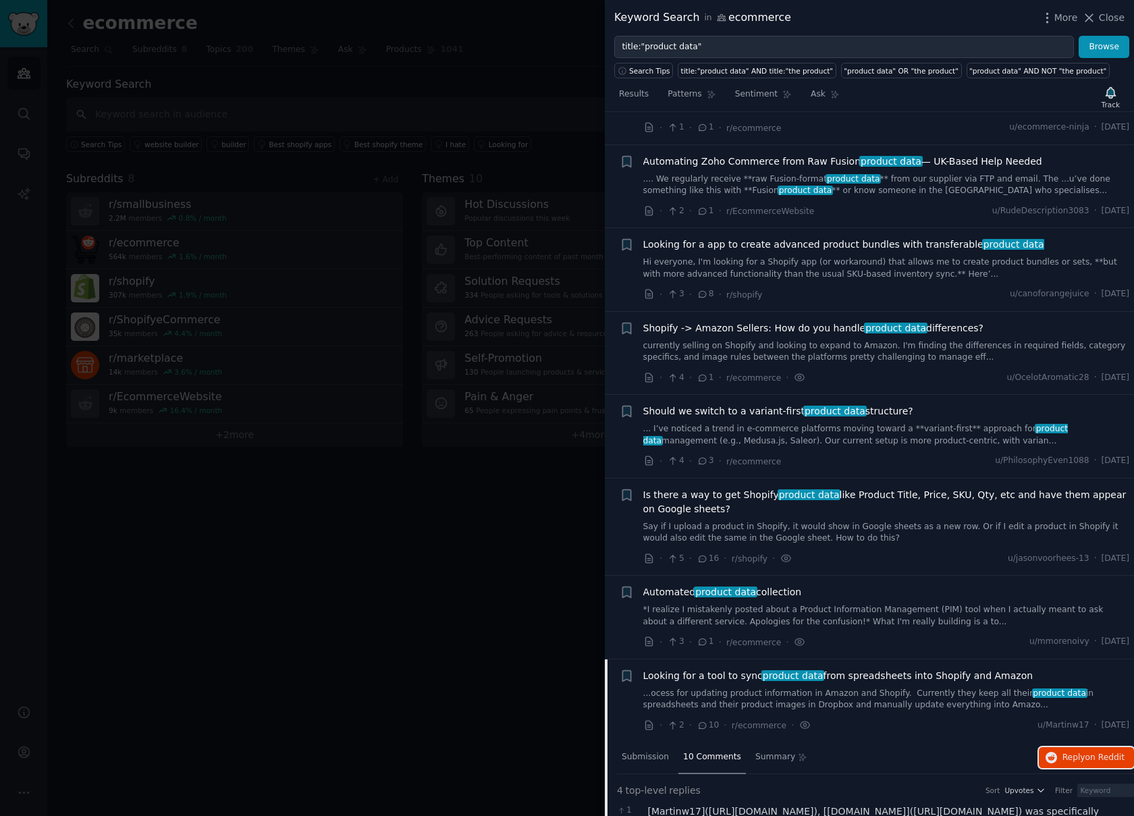
scroll to position [0, 0]
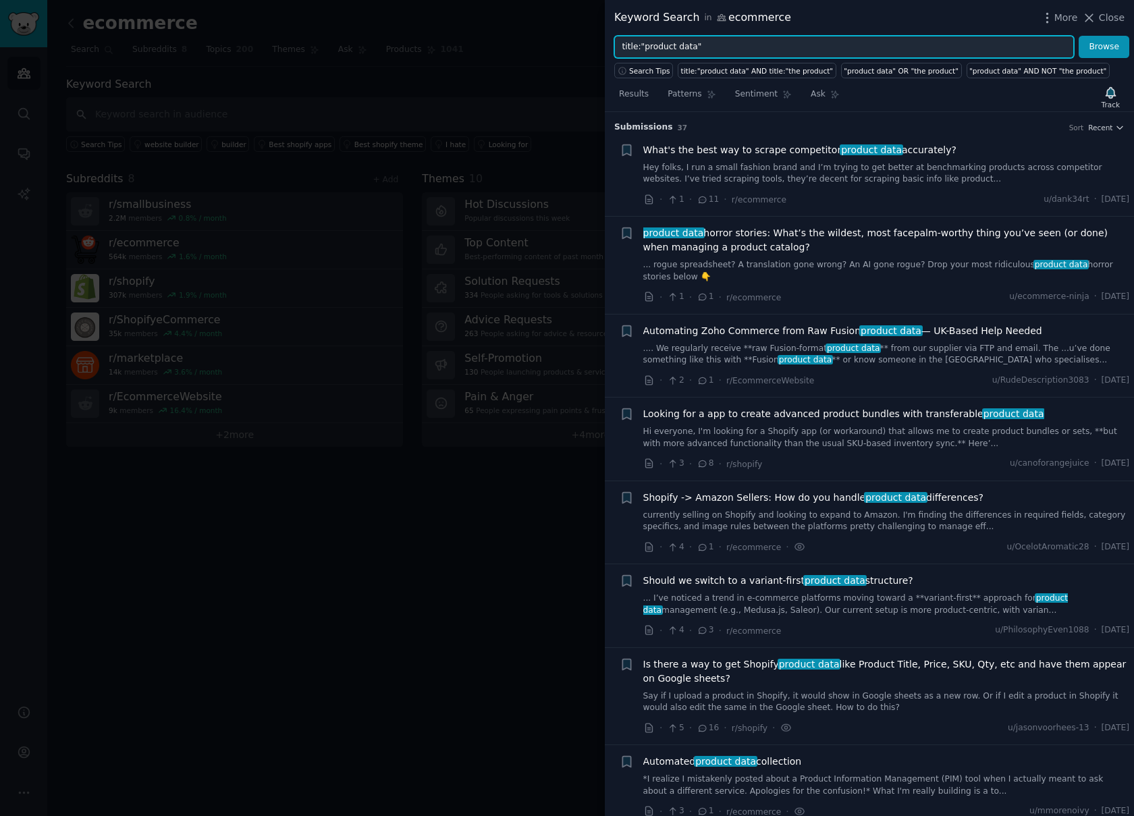
drag, startPoint x: 645, startPoint y: 46, endPoint x: 692, endPoint y: 47, distance: 47.9
click at [692, 47] on input "title:"product data"" at bounding box center [844, 47] width 460 height 23
click at [1079, 36] on button "Browse" at bounding box center [1104, 47] width 51 height 23
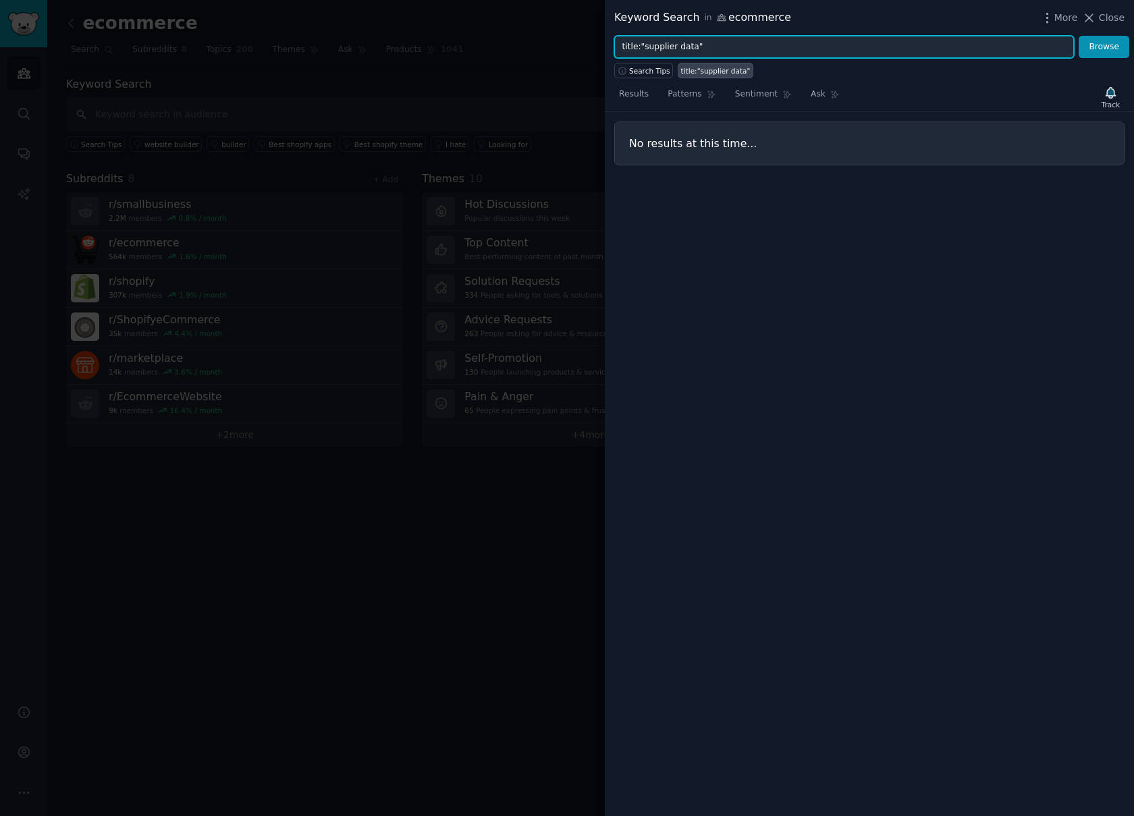
drag, startPoint x: 678, startPoint y: 48, endPoint x: 645, endPoint y: 51, distance: 33.2
click at [645, 51] on input "title:"supplier data"" at bounding box center [844, 47] width 460 height 23
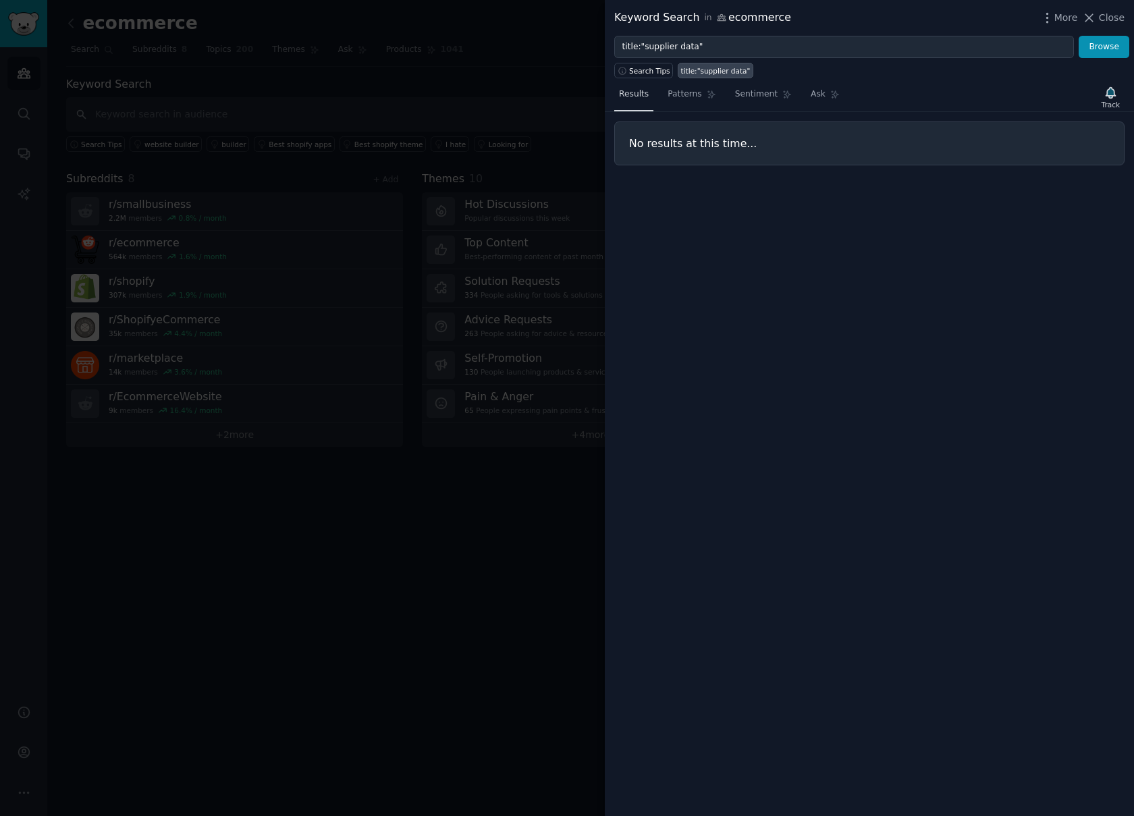
click at [628, 99] on span "Results" at bounding box center [634, 94] width 30 height 12
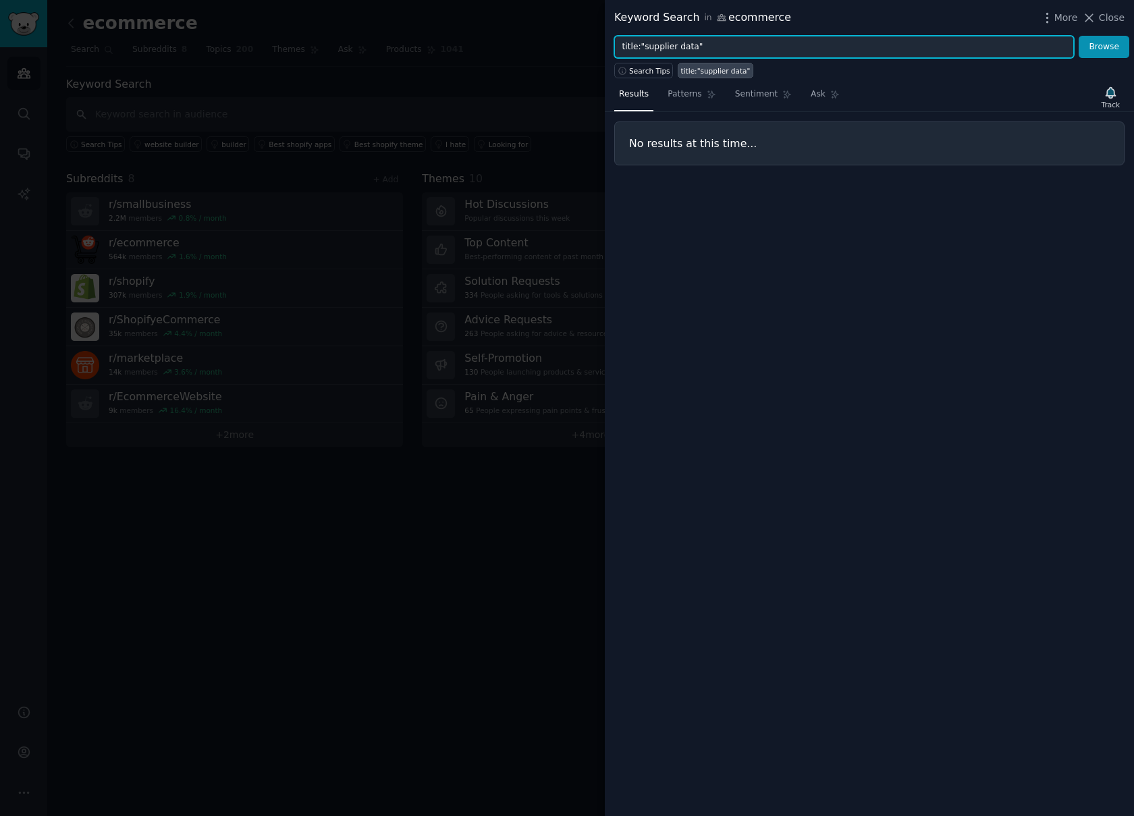
click at [676, 48] on input "title:"supplier data"" at bounding box center [844, 47] width 460 height 23
drag, startPoint x: 676, startPoint y: 47, endPoint x: 645, endPoint y: 48, distance: 31.7
click at [645, 48] on input "title:"supplier data"" at bounding box center [844, 47] width 460 height 23
click at [1079, 36] on button "Browse" at bounding box center [1104, 47] width 51 height 23
type input "title:"vendor data""
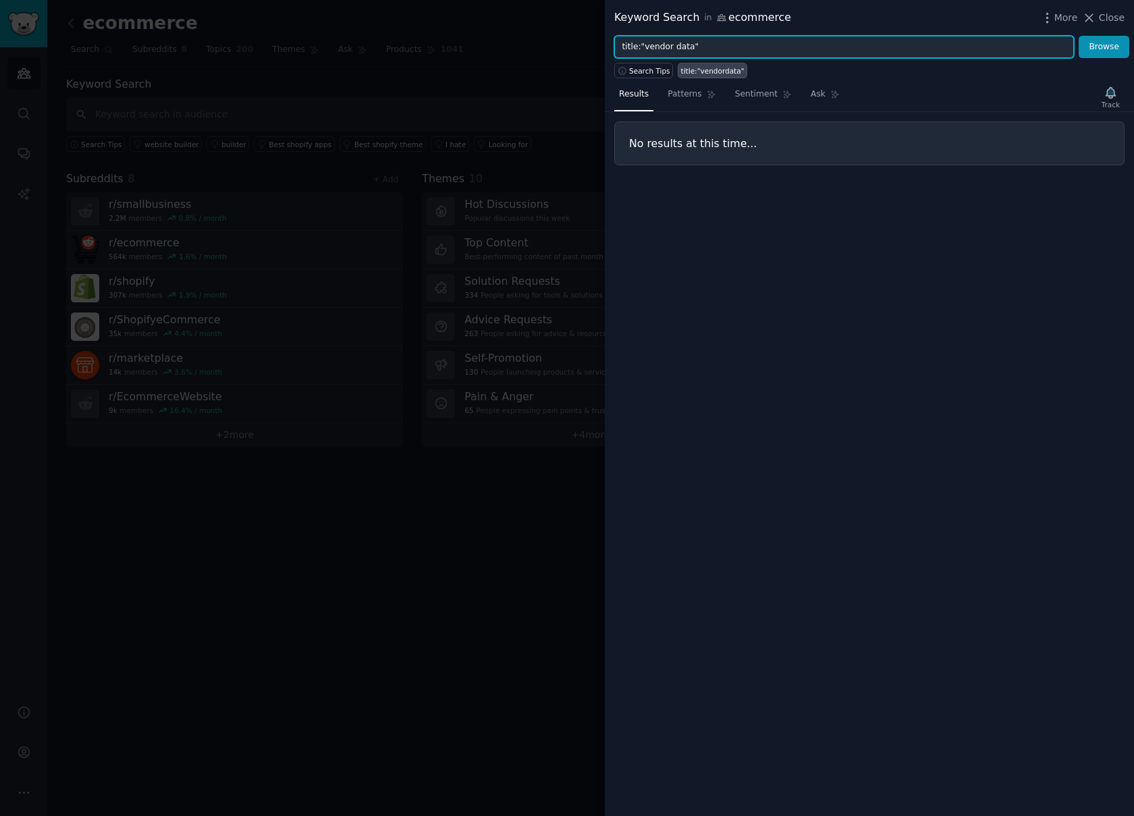
click at [1079, 36] on button "Browse" at bounding box center [1104, 47] width 51 height 23
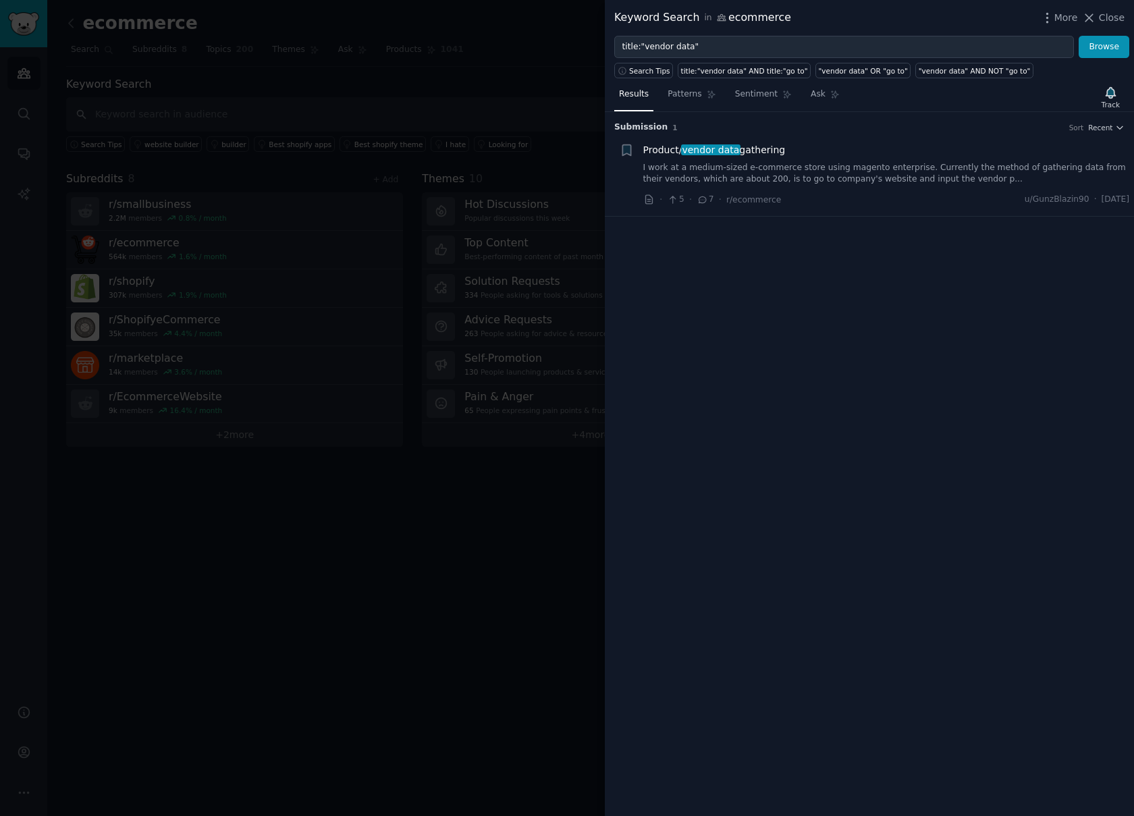
click at [712, 152] on span "vendor data" at bounding box center [710, 149] width 59 height 11
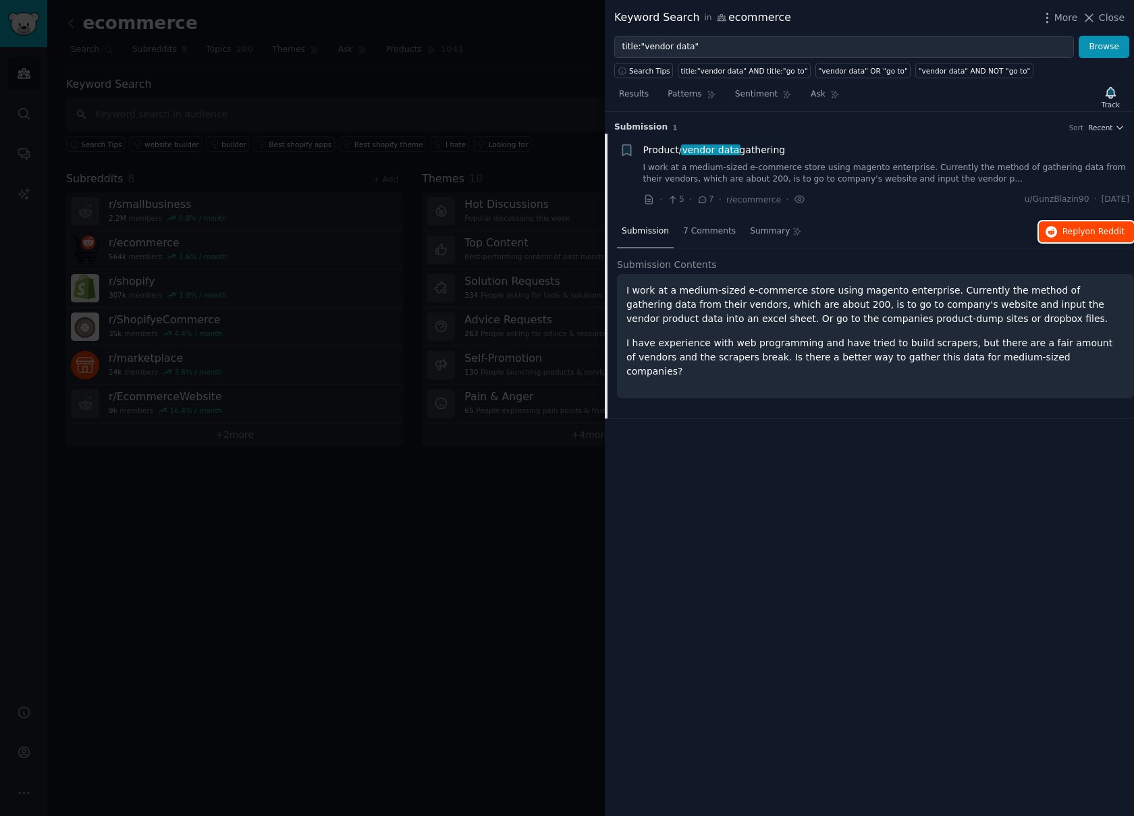
click at [1070, 231] on span "Reply on Reddit" at bounding box center [1093, 232] width 62 height 12
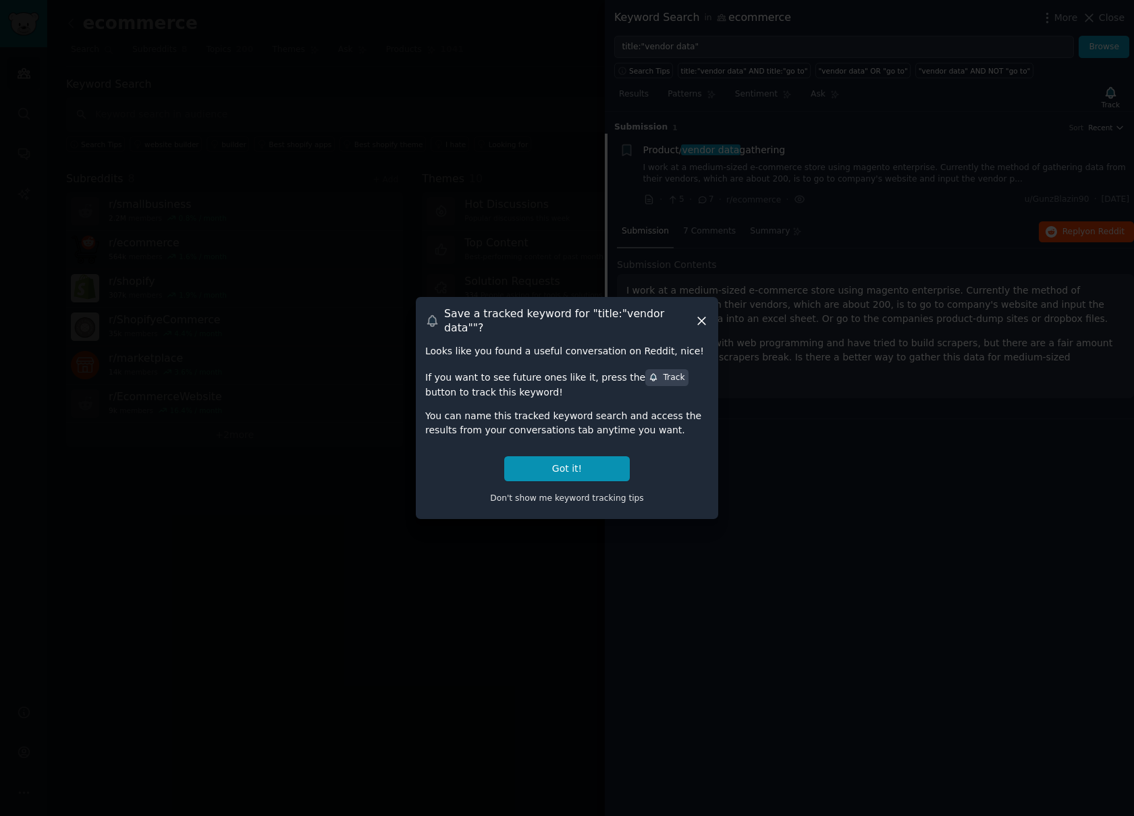
click at [704, 323] on icon at bounding box center [701, 321] width 14 height 14
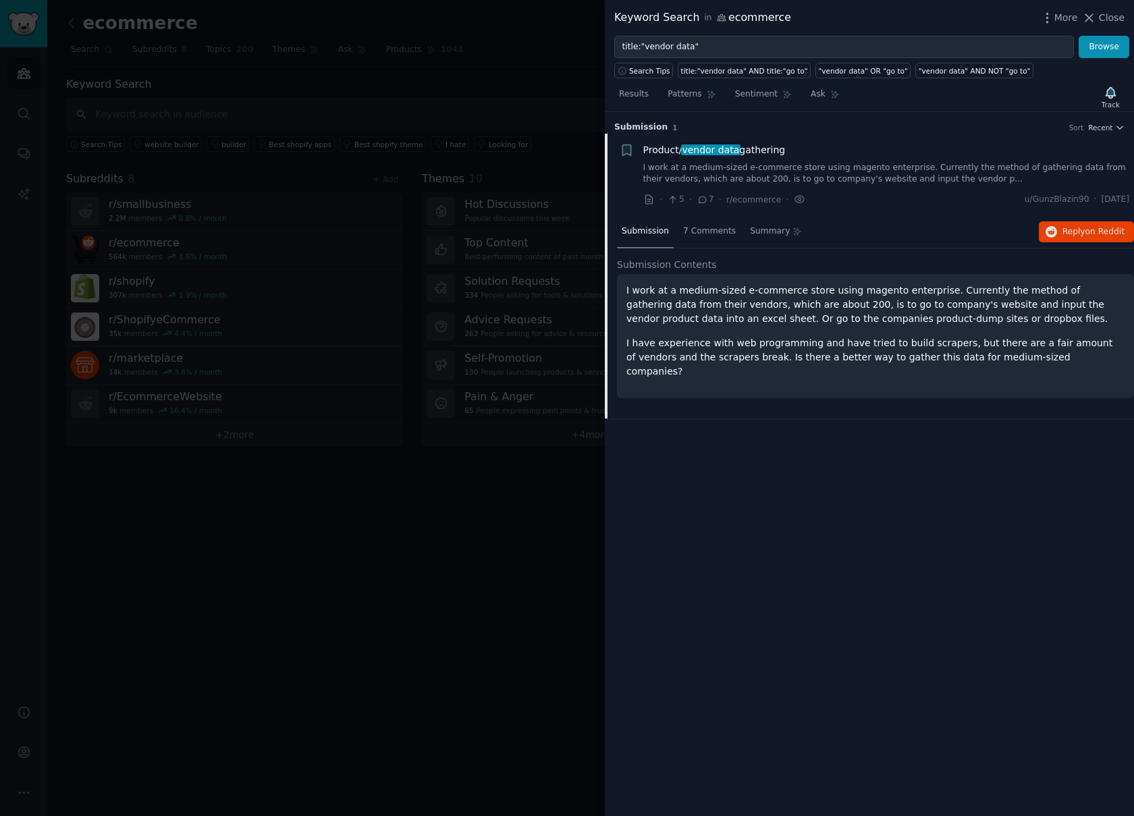
click at [454, 360] on div at bounding box center [567, 408] width 1134 height 816
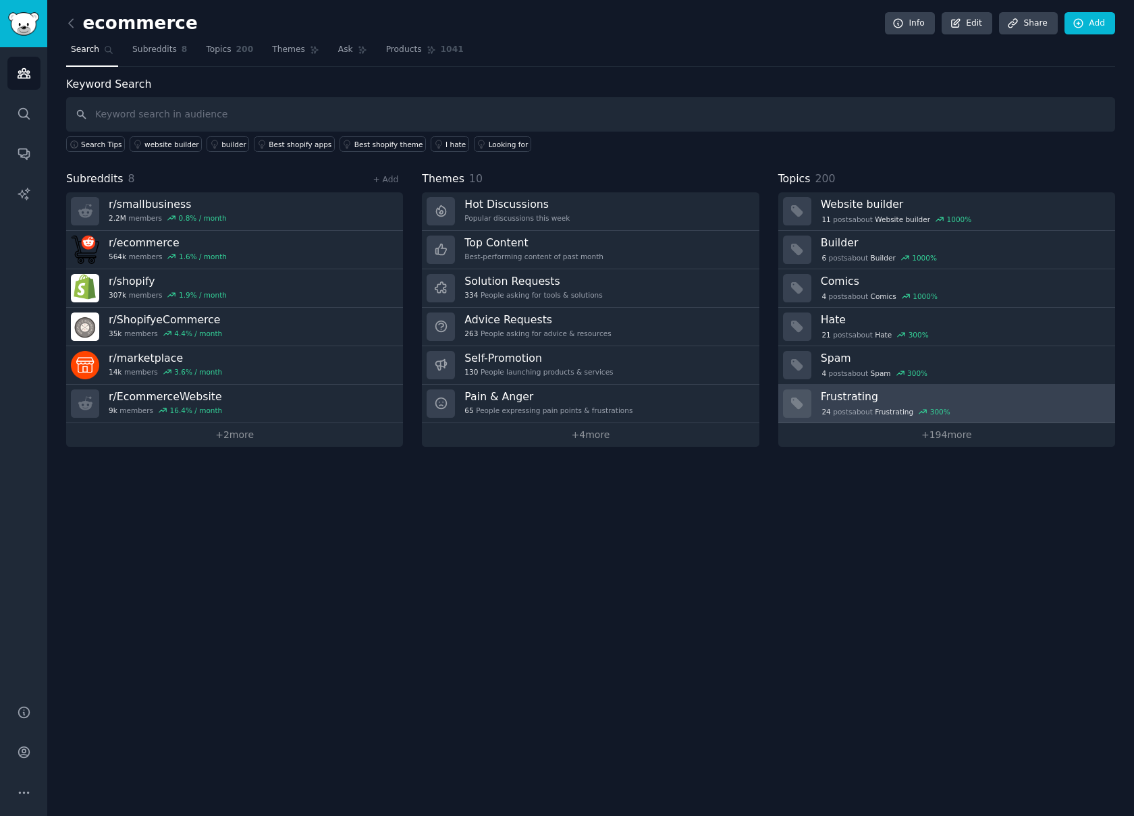
click at [844, 400] on h3 "Frustrating" at bounding box center [963, 396] width 285 height 14
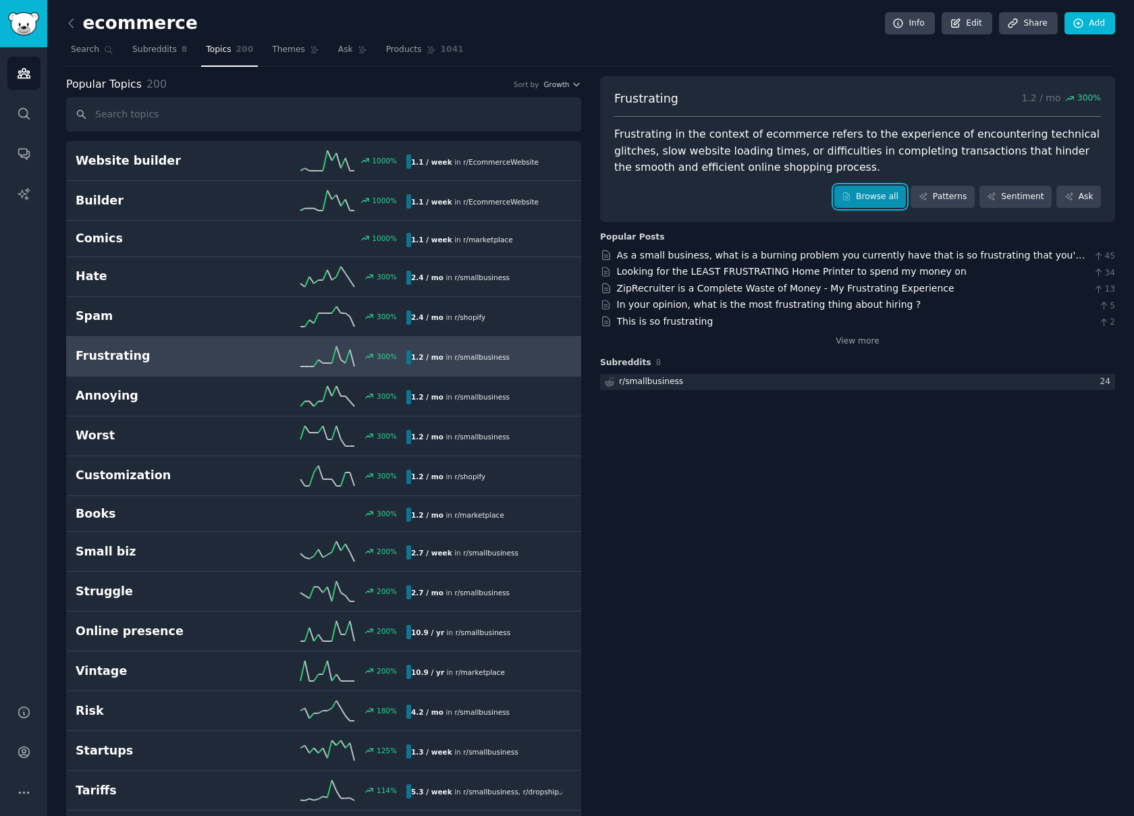
click at [861, 197] on link "Browse all" at bounding box center [870, 197] width 72 height 23
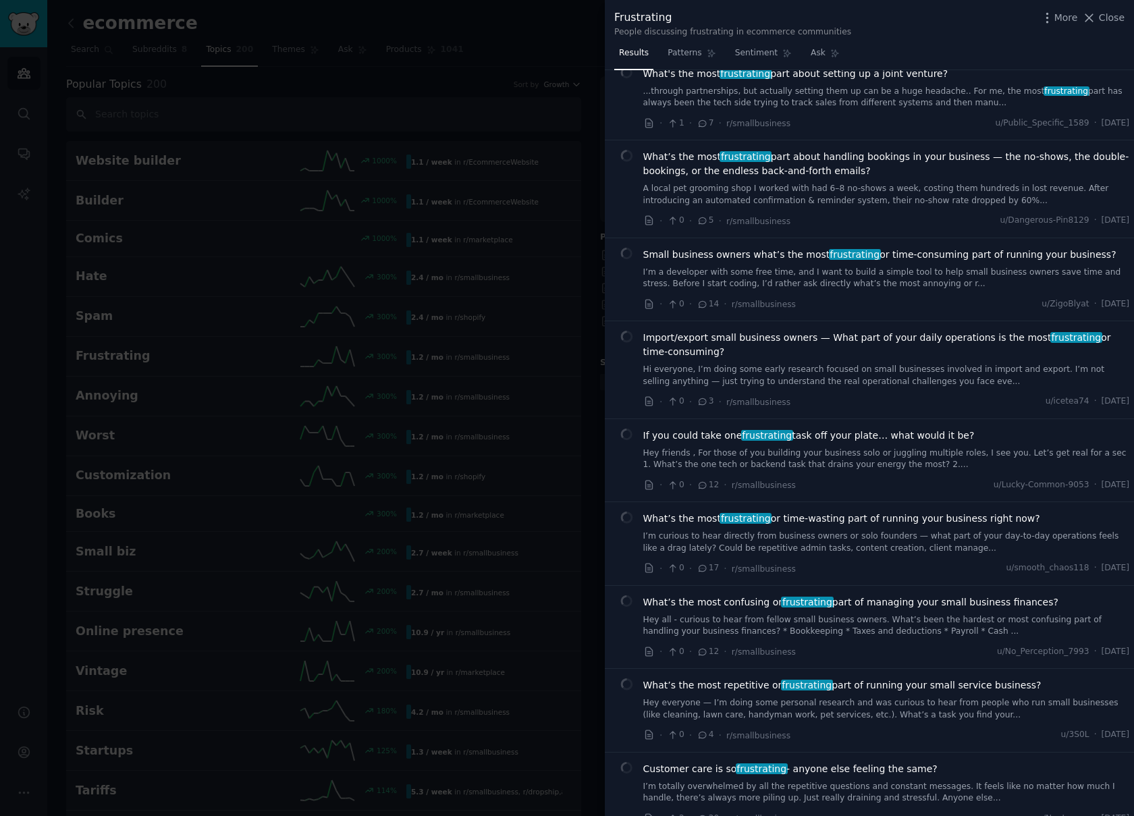
scroll to position [148, 0]
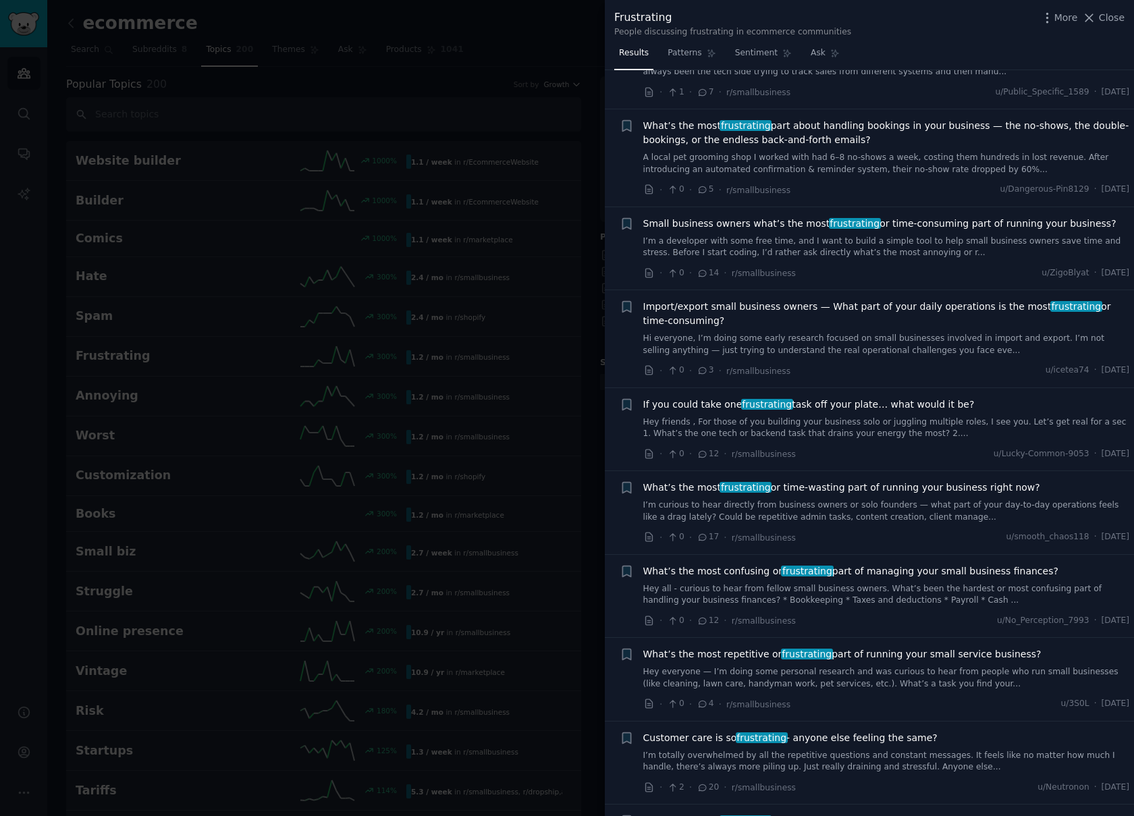
click at [986, 227] on span "Small business owners what’s the most frustrating or time-consuming part of run…" at bounding box center [879, 224] width 473 height 14
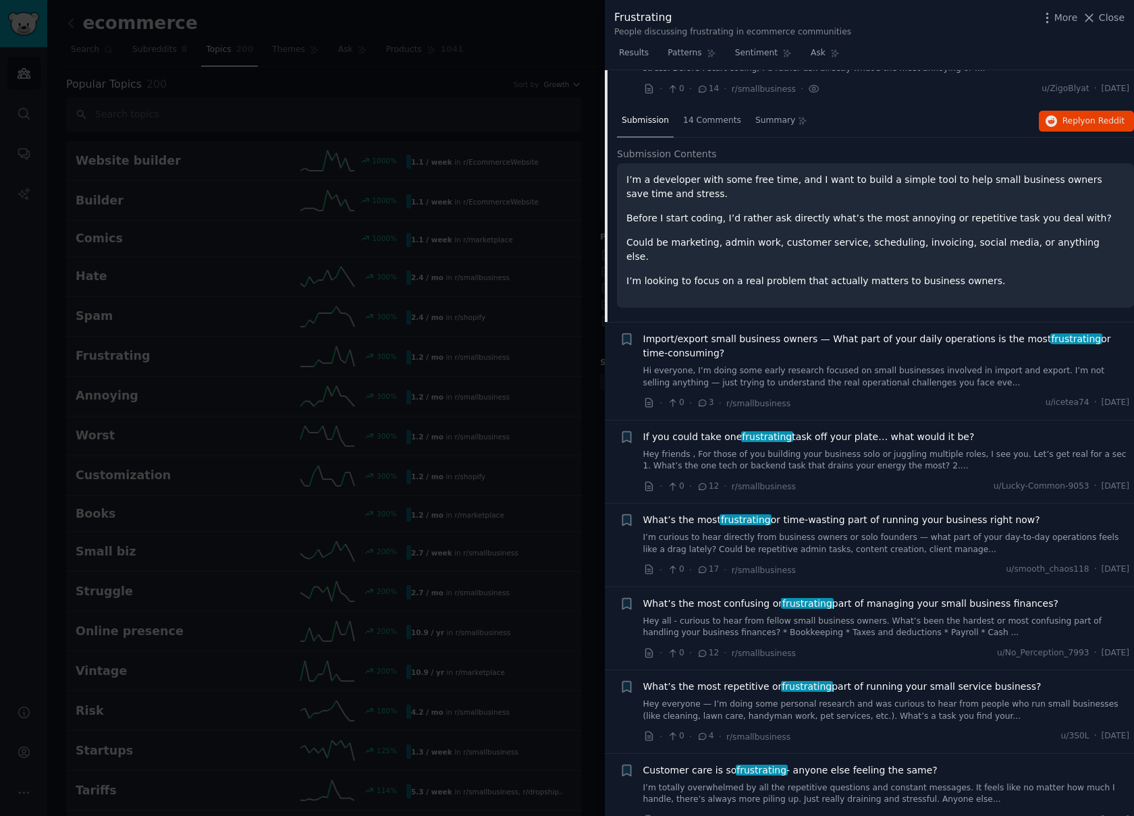
scroll to position [354, 0]
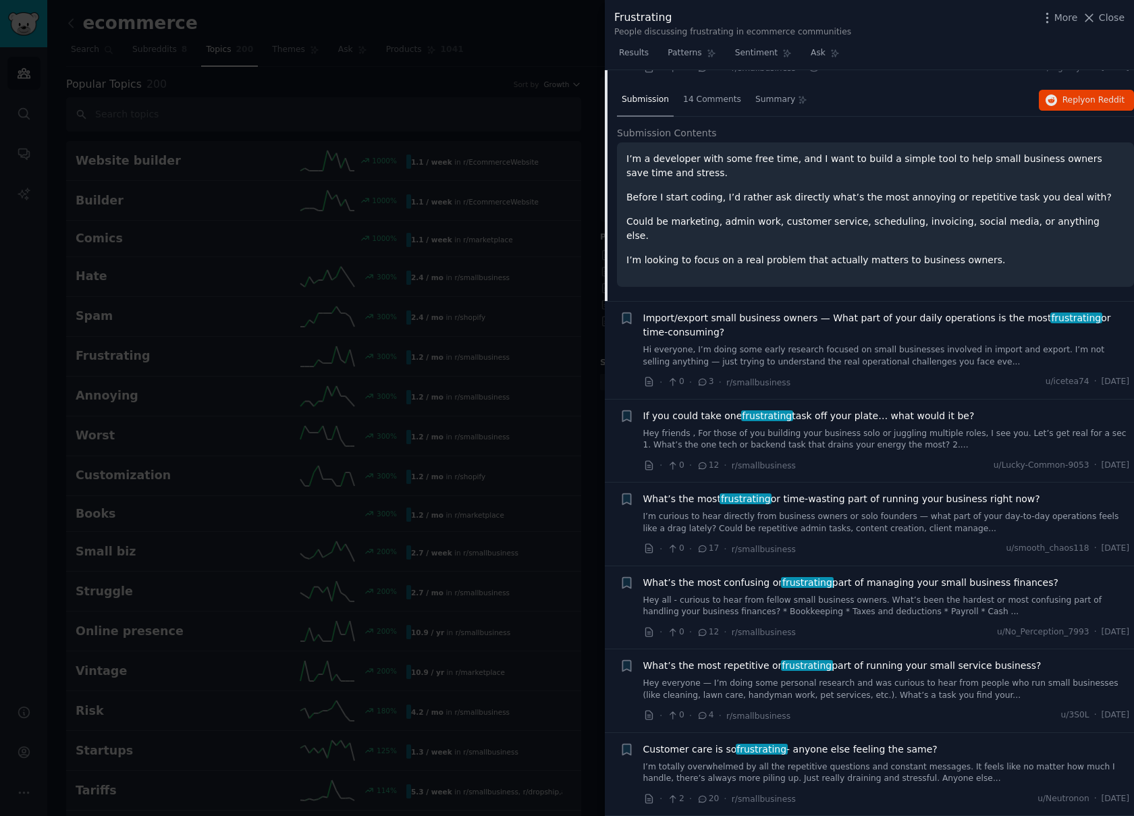
click at [727, 311] on span "Import/export small business owners — What part of your daily operations is the…" at bounding box center [886, 325] width 487 height 28
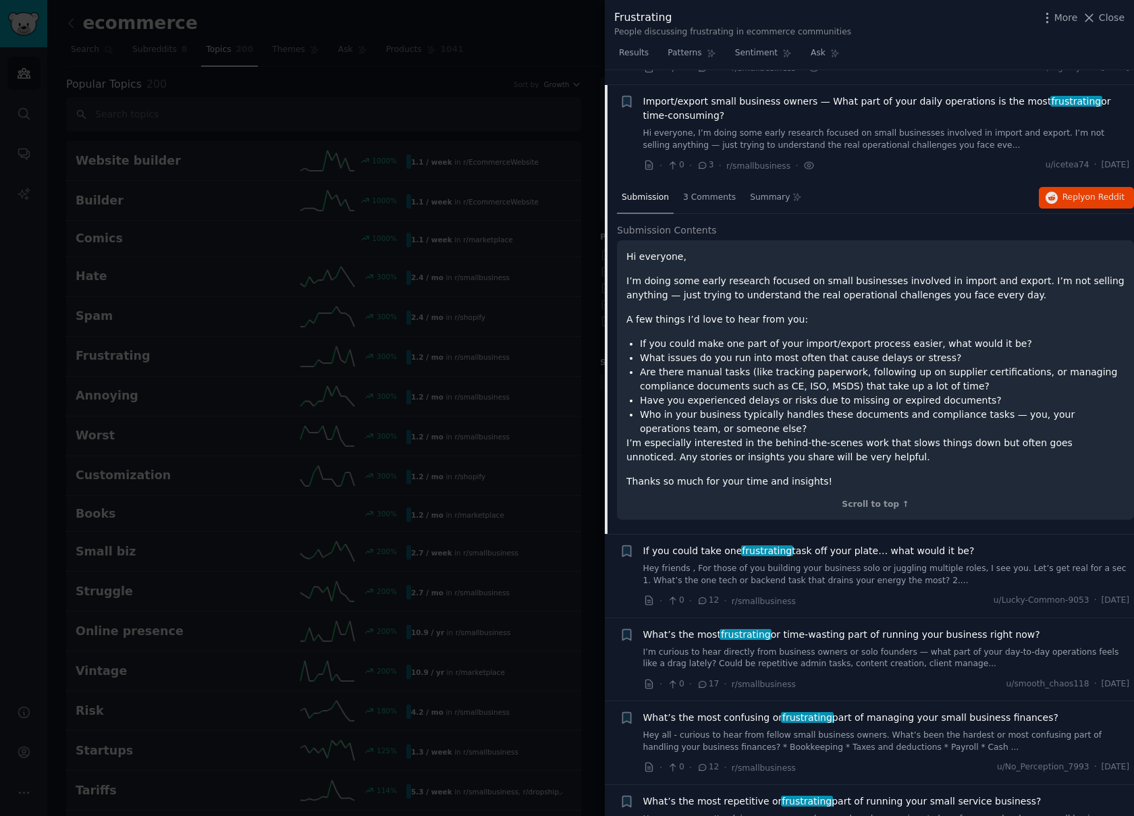
scroll to position [369, 0]
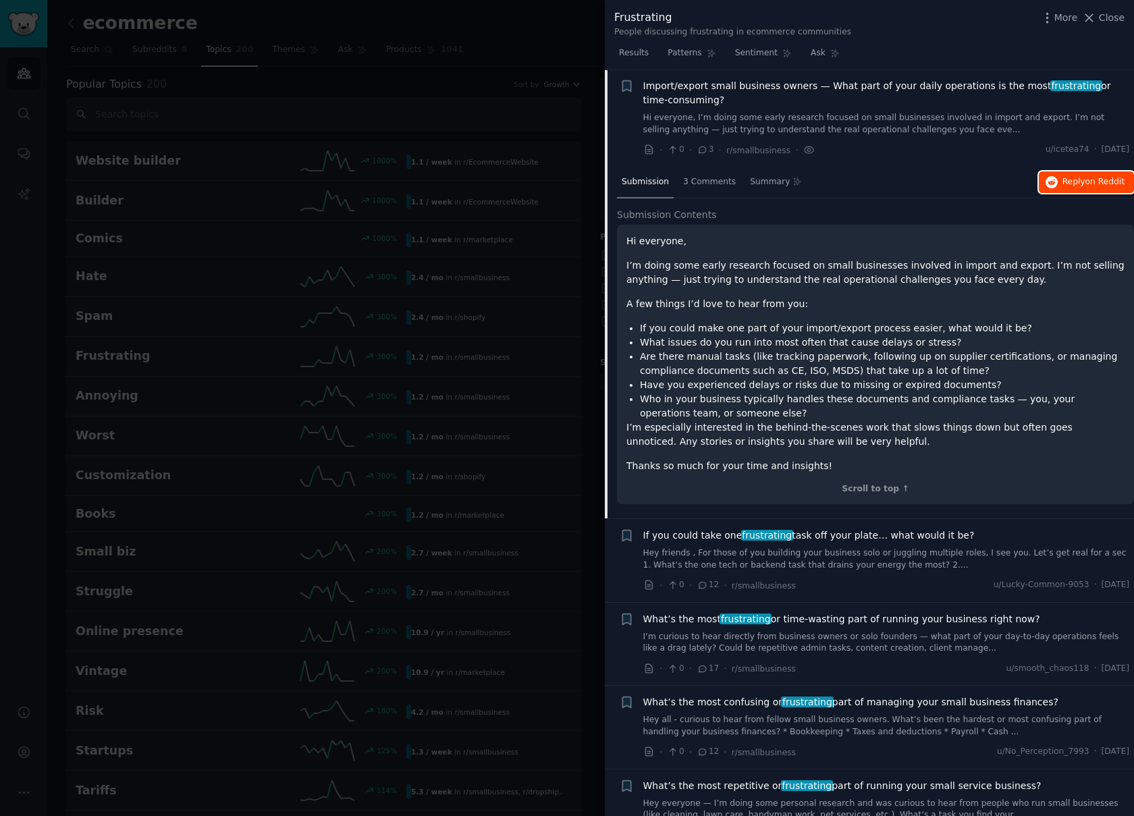
click at [1054, 180] on button "Reply on Reddit" at bounding box center [1086, 182] width 95 height 22
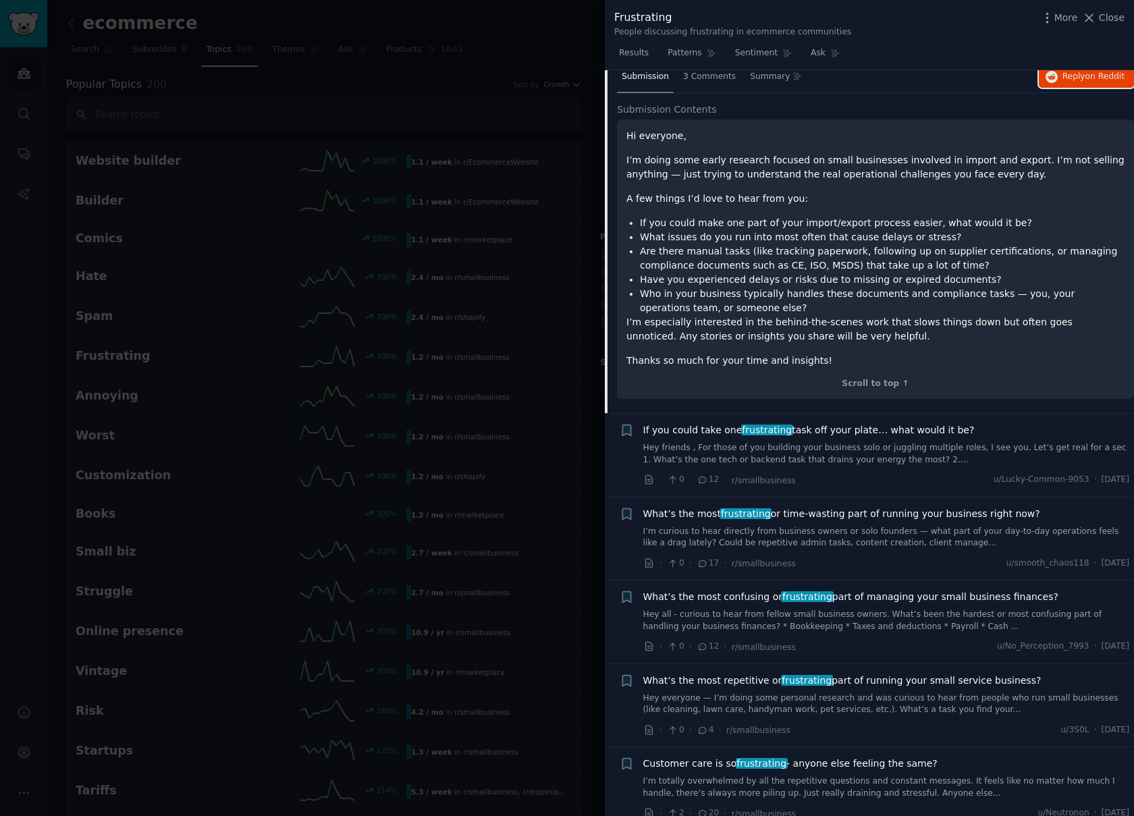
scroll to position [595, 0]
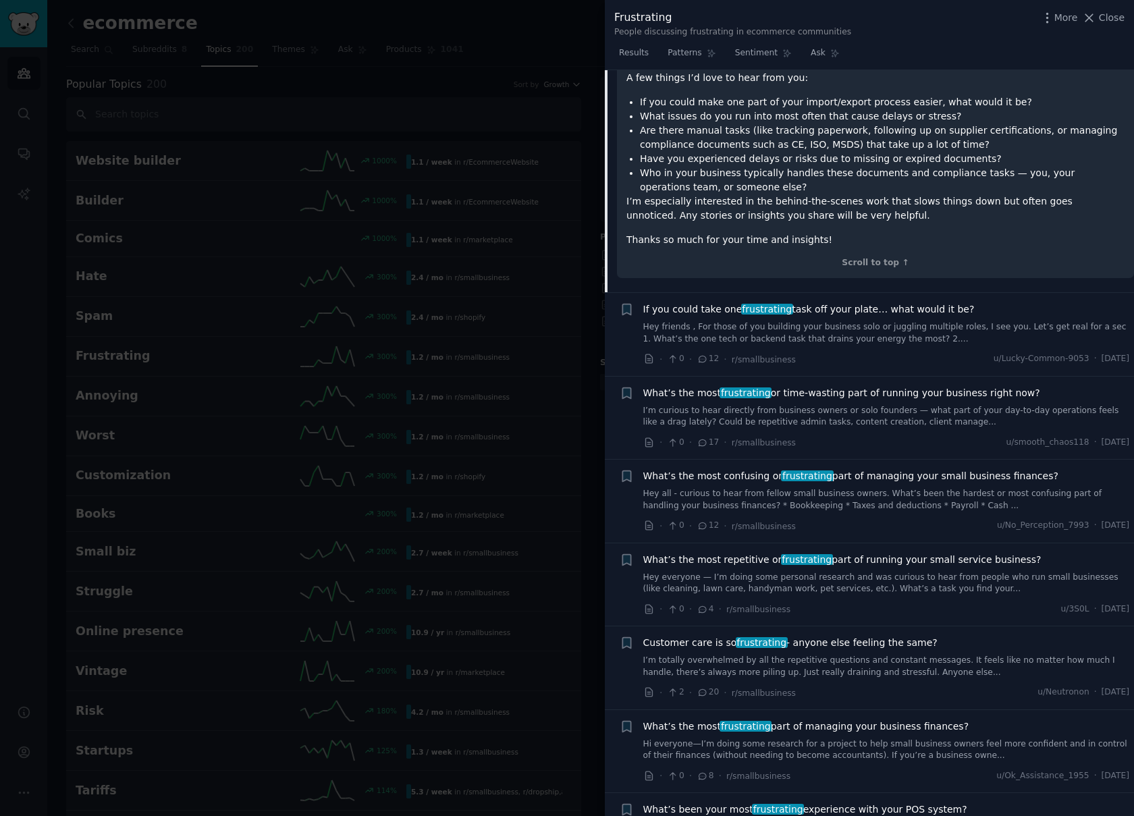
click at [823, 393] on span "What’s the most frustrating or time-wasting part of running your business right…" at bounding box center [841, 393] width 397 height 14
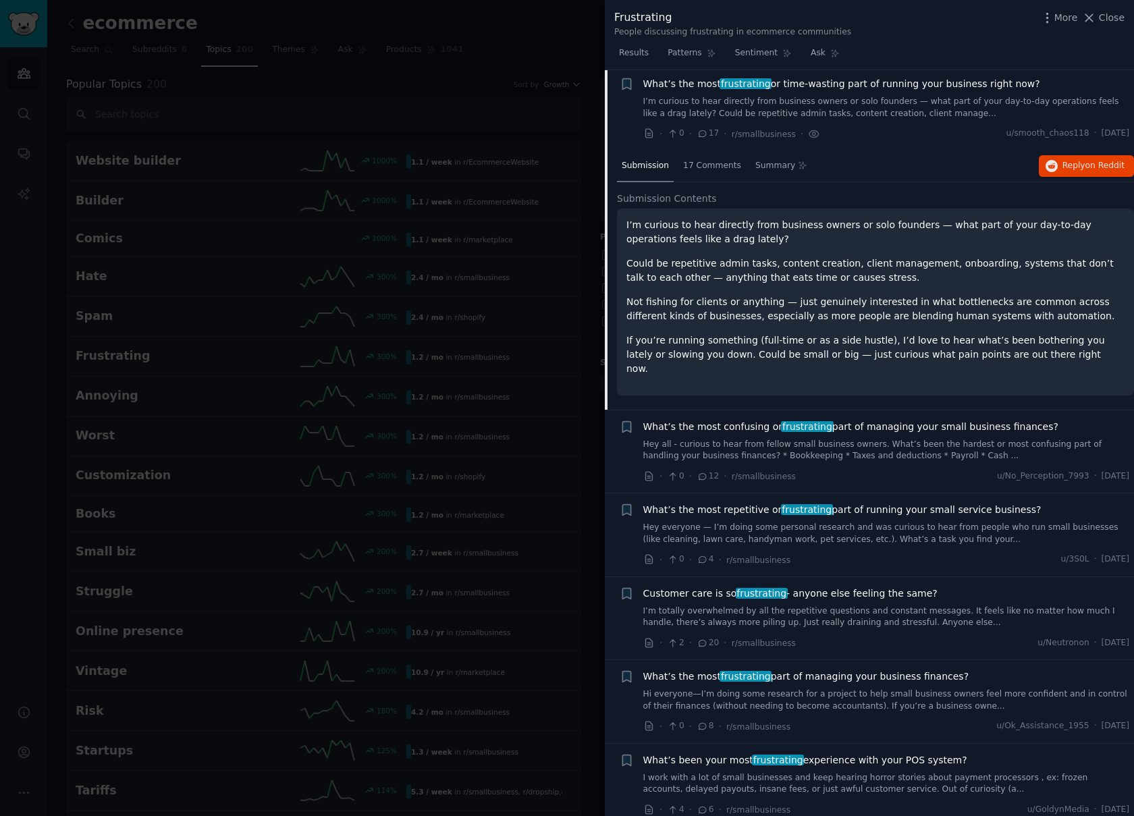
scroll to position [550, 0]
click at [1068, 169] on span "Reply on Reddit" at bounding box center [1093, 168] width 62 height 12
